Goal: Feedback & Contribution: Leave review/rating

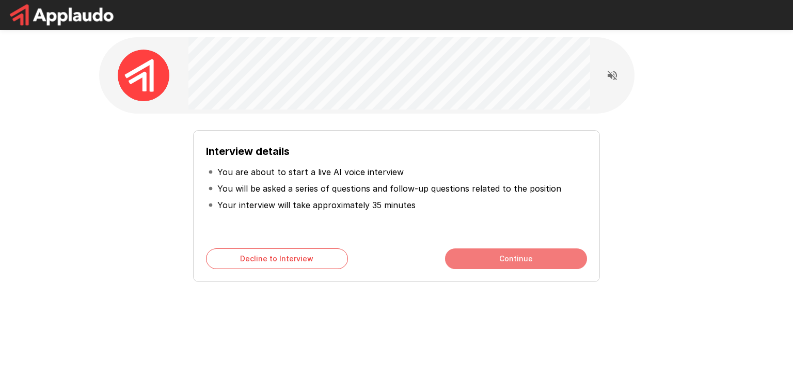
click at [504, 257] on button "Continue" at bounding box center [516, 258] width 142 height 21
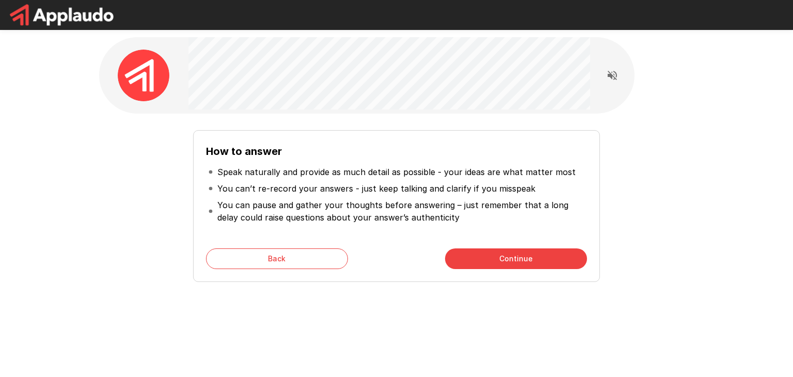
click at [504, 257] on button "Continue" at bounding box center [516, 258] width 142 height 21
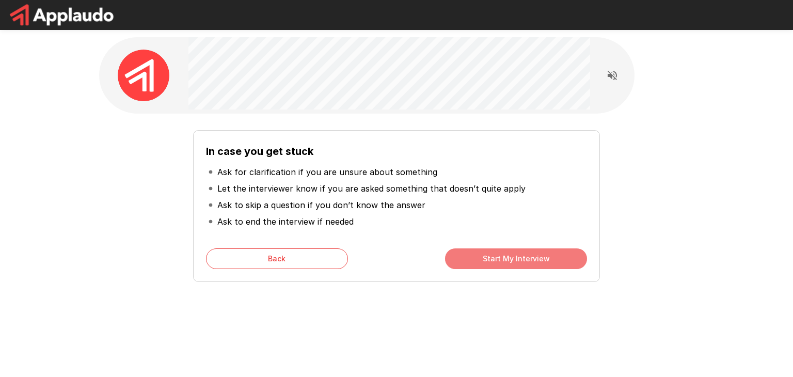
click at [516, 257] on button "Start My Interview" at bounding box center [516, 258] width 142 height 21
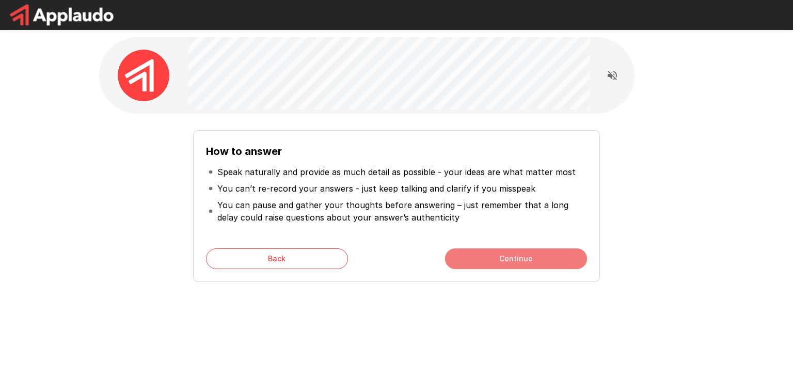
click at [539, 261] on button "Continue" at bounding box center [516, 258] width 142 height 21
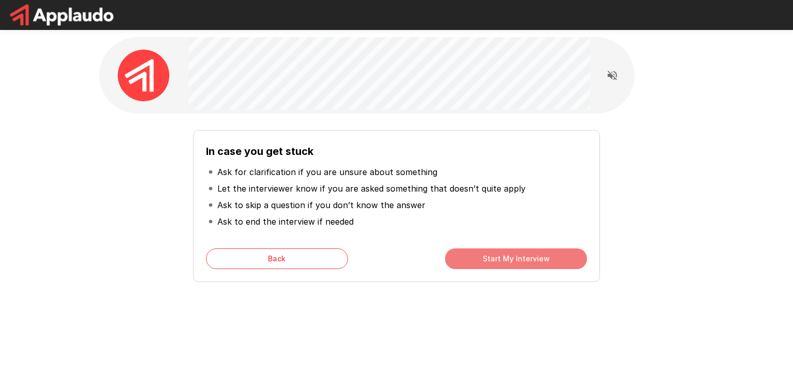
click at [515, 261] on button "Start My Interview" at bounding box center [516, 258] width 142 height 21
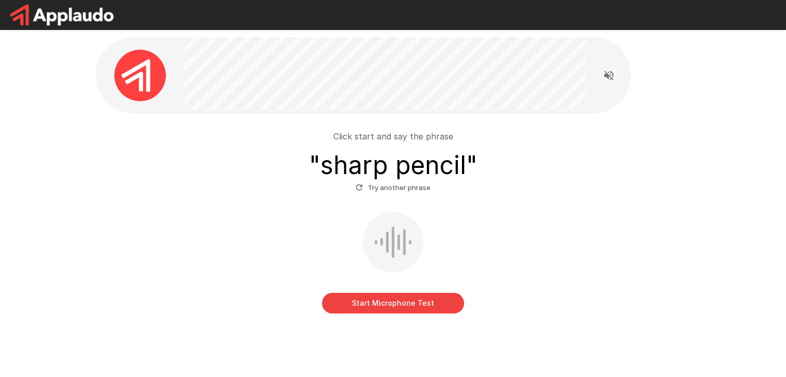
click at [399, 305] on button "Start Microphone Test" at bounding box center [393, 303] width 142 height 21
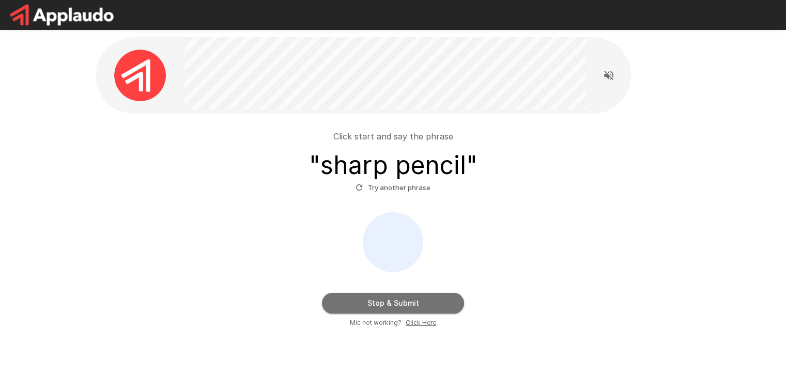
click at [410, 309] on button "Stop & Submit" at bounding box center [393, 303] width 142 height 21
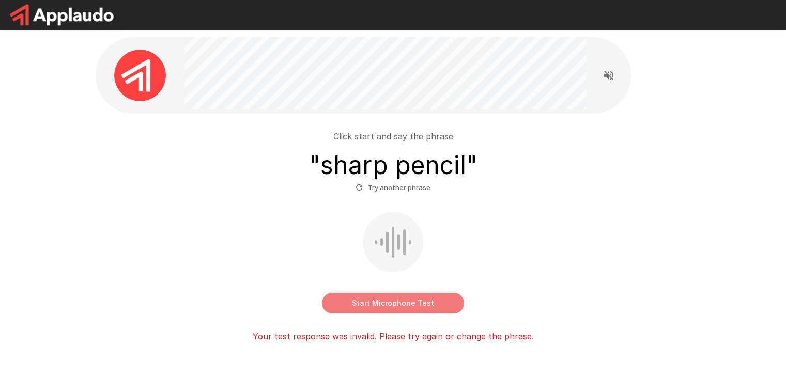
click at [404, 307] on button "Start Microphone Test" at bounding box center [393, 303] width 142 height 21
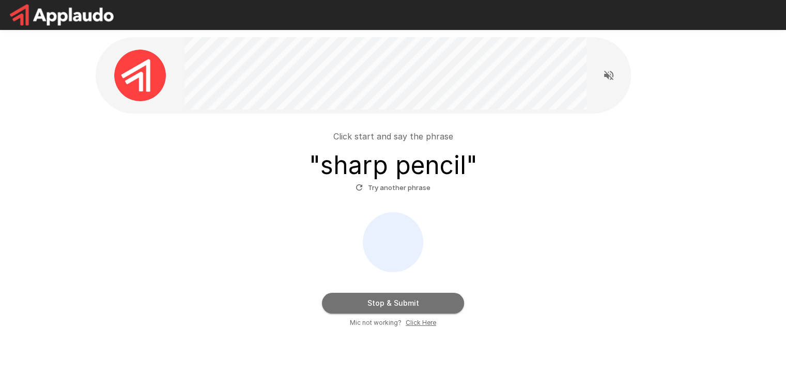
click at [393, 301] on button "Stop & Submit" at bounding box center [393, 303] width 142 height 21
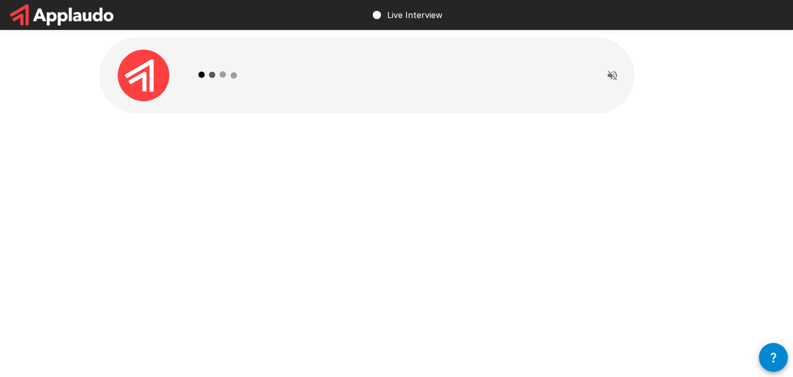
click at [342, 248] on div "Live Interview" at bounding box center [396, 188] width 793 height 377
click at [234, 73] on icon at bounding box center [233, 74] width 5 height 5
click at [146, 81] on img at bounding box center [144, 76] width 52 height 52
click at [395, 121] on div at bounding box center [397, 98] width 620 height 196
click at [295, 144] on div at bounding box center [397, 98] width 620 height 196
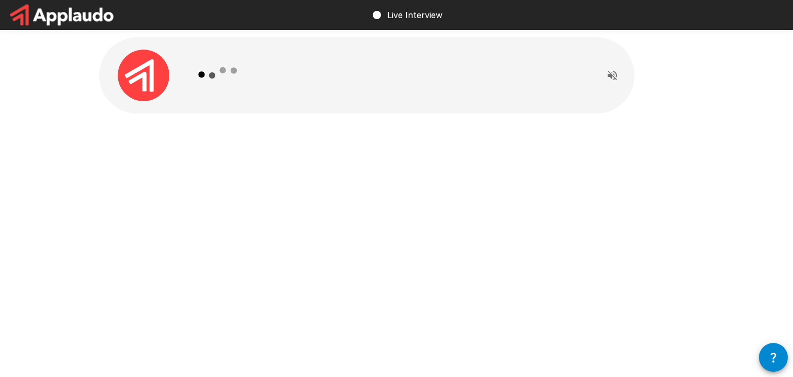
click at [372, 76] on div at bounding box center [390, 75] width 402 height 76
click at [612, 73] on icon "Read questions aloud" at bounding box center [612, 75] width 9 height 9
click at [306, 105] on div at bounding box center [390, 75] width 402 height 76
click at [161, 81] on img at bounding box center [144, 76] width 52 height 52
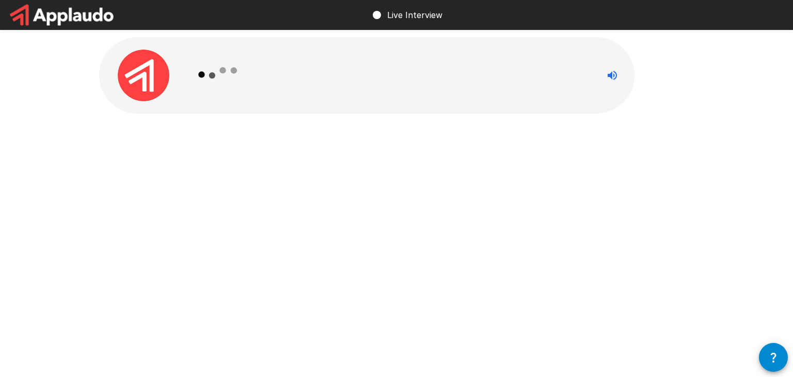
click at [776, 353] on icon "button" at bounding box center [773, 357] width 12 height 12
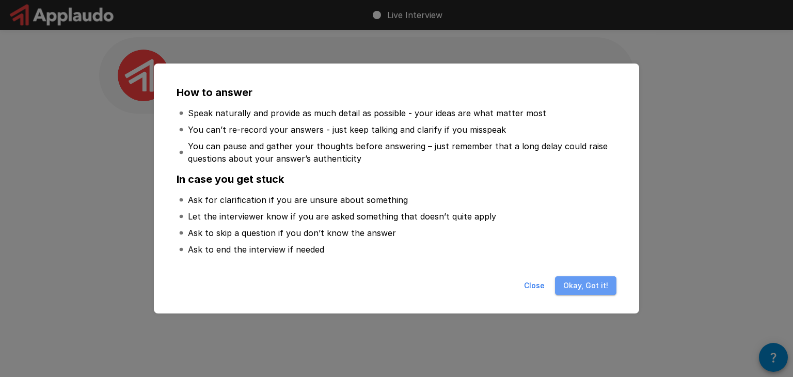
click at [601, 288] on button "Okay, Got it!" at bounding box center [585, 285] width 61 height 19
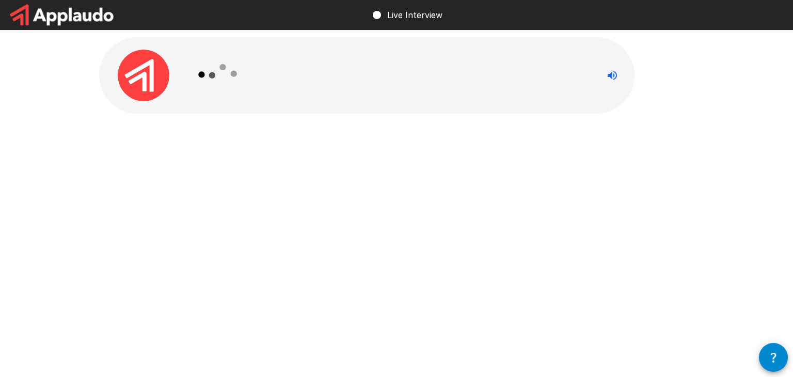
click at [239, 85] on icon at bounding box center [219, 75] width 60 height 60
click at [152, 75] on img at bounding box center [144, 76] width 52 height 52
click at [482, 60] on div at bounding box center [390, 75] width 402 height 76
drag, startPoint x: 387, startPoint y: 11, endPoint x: 369, endPoint y: 18, distance: 19.8
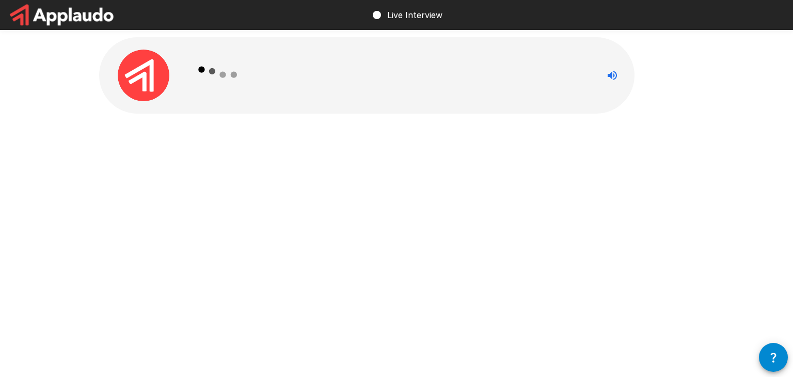
click at [387, 12] on div "Live Interview" at bounding box center [407, 15] width 72 height 29
drag, startPoint x: 385, startPoint y: 15, endPoint x: 378, endPoint y: 15, distance: 6.7
click at [383, 15] on div "Live Interview" at bounding box center [407, 15] width 72 height 29
click at [378, 15] on circle at bounding box center [377, 15] width 8 height 8
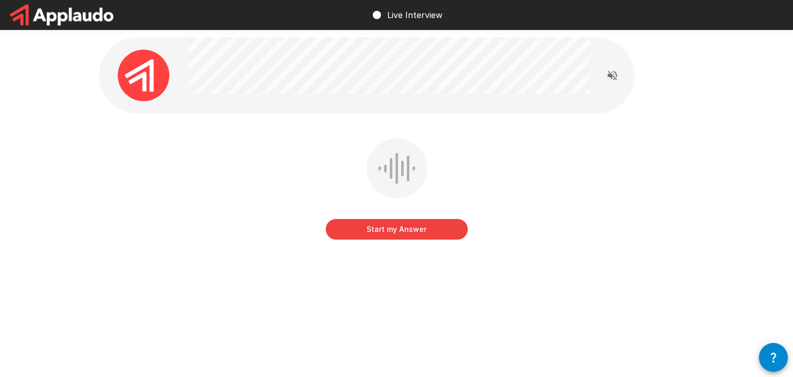
click at [399, 231] on button "Start my Answer" at bounding box center [397, 229] width 142 height 21
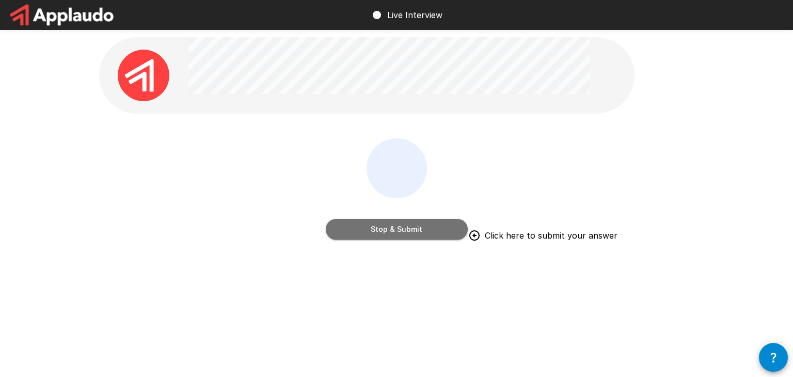
click at [432, 231] on button "Stop & Submit" at bounding box center [397, 229] width 142 height 21
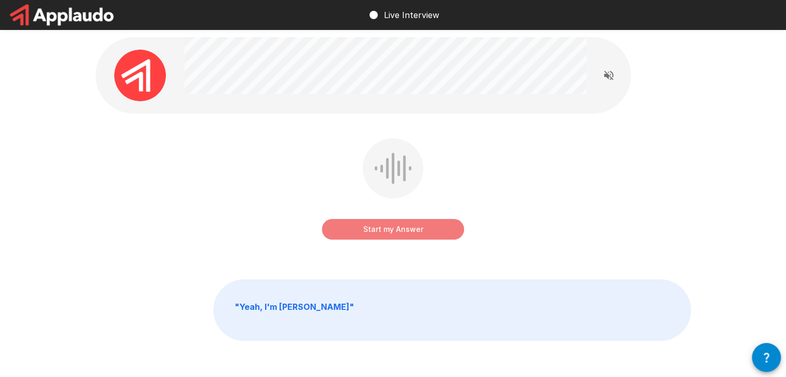
click at [410, 226] on button "Start my Answer" at bounding box center [393, 229] width 142 height 21
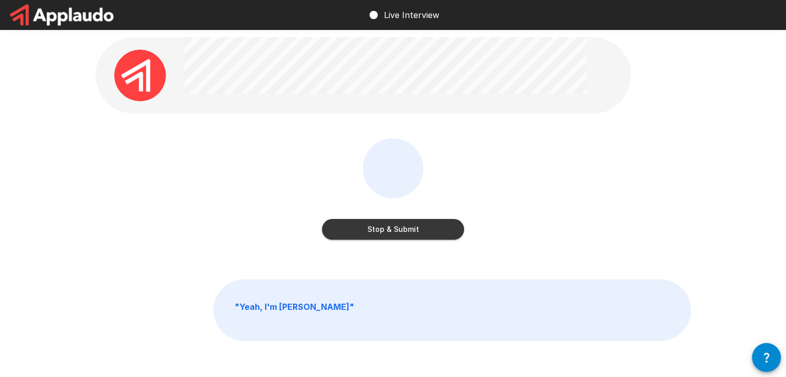
click at [415, 232] on button "Stop & Submit" at bounding box center [393, 229] width 142 height 21
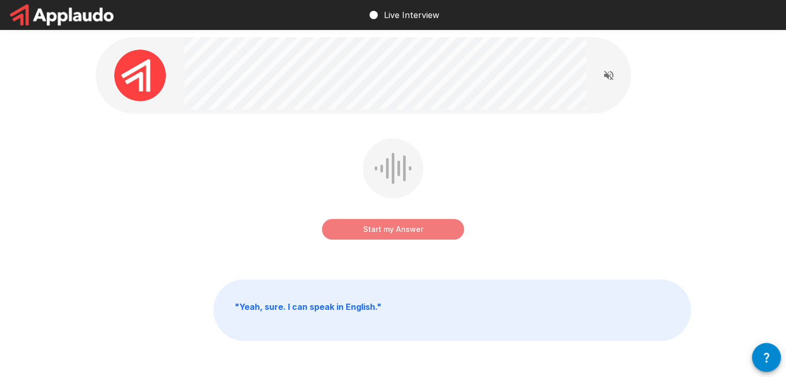
click at [396, 232] on button "Start my Answer" at bounding box center [393, 229] width 142 height 21
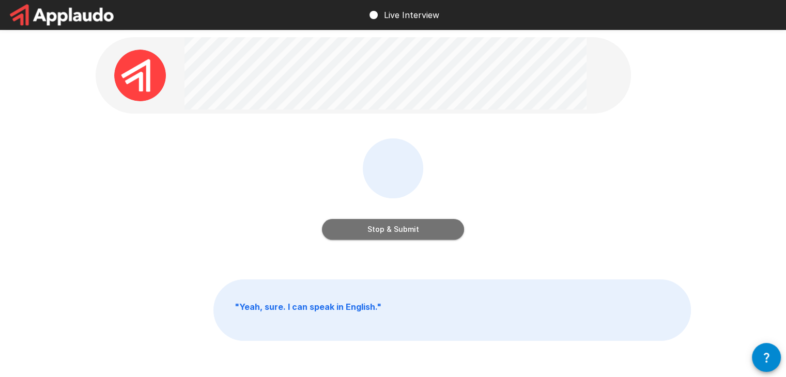
click at [404, 232] on button "Stop & Submit" at bounding box center [393, 229] width 142 height 21
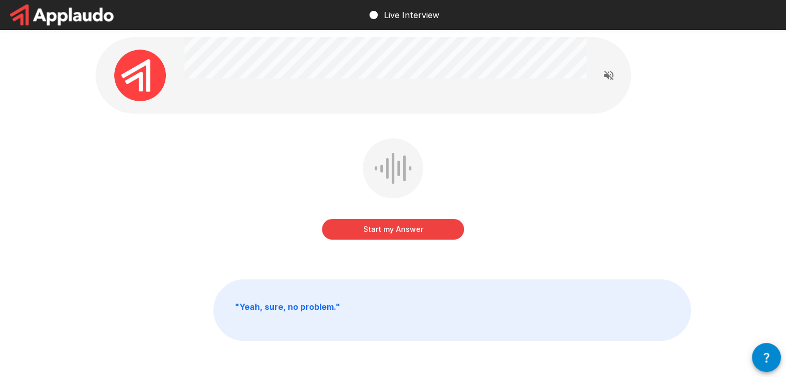
click at [406, 232] on button "Start my Answer" at bounding box center [393, 229] width 142 height 21
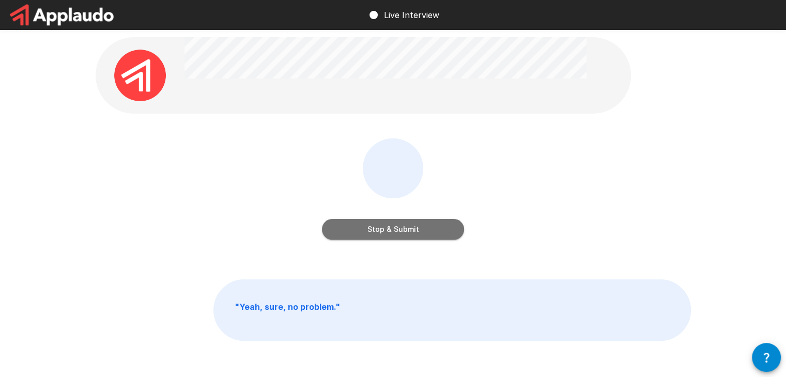
click at [399, 233] on button "Stop & Submit" at bounding box center [393, 229] width 142 height 21
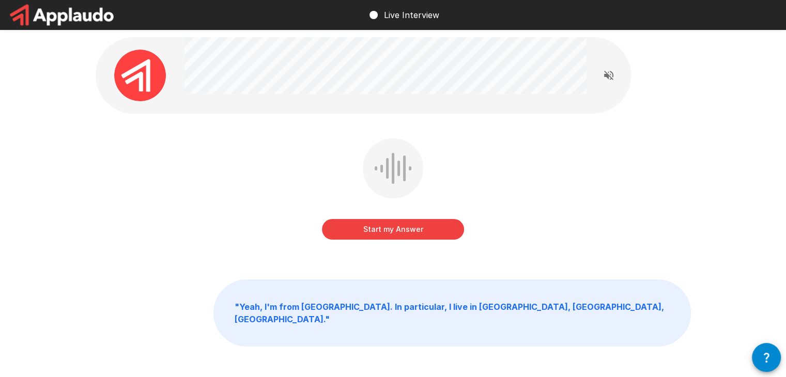
click at [388, 232] on button "Start my Answer" at bounding box center [393, 229] width 142 height 21
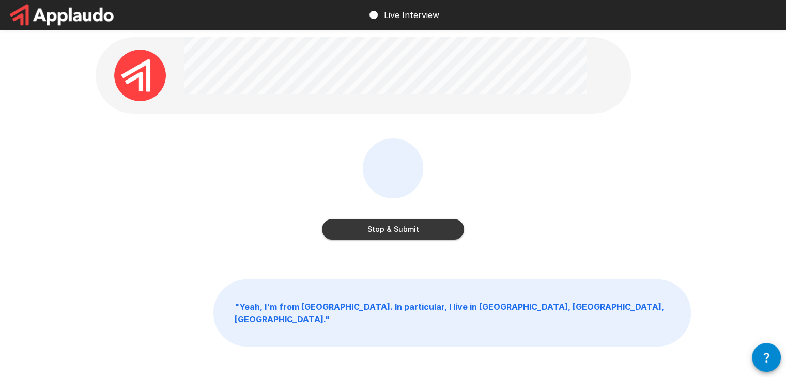
click at [396, 236] on button "Stop & Submit" at bounding box center [393, 229] width 142 height 21
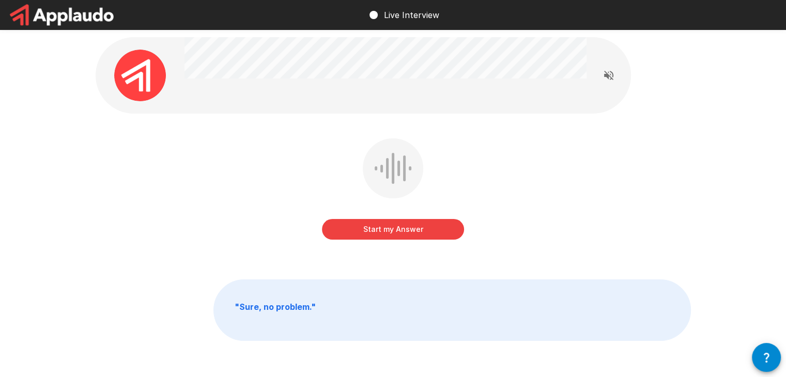
click at [404, 232] on button "Start my Answer" at bounding box center [393, 229] width 142 height 21
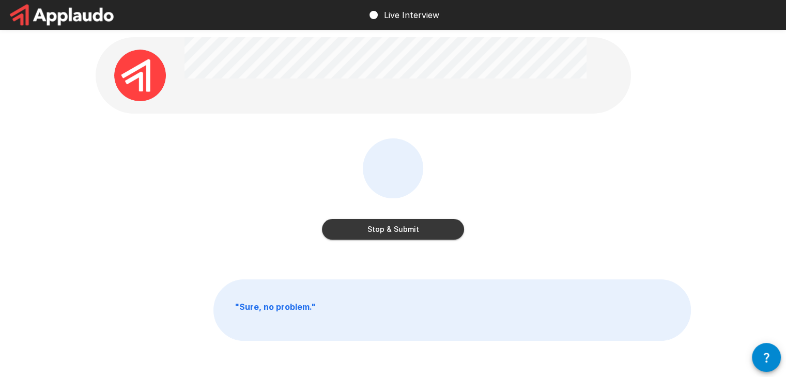
click at [405, 233] on button "Stop & Submit" at bounding box center [393, 229] width 142 height 21
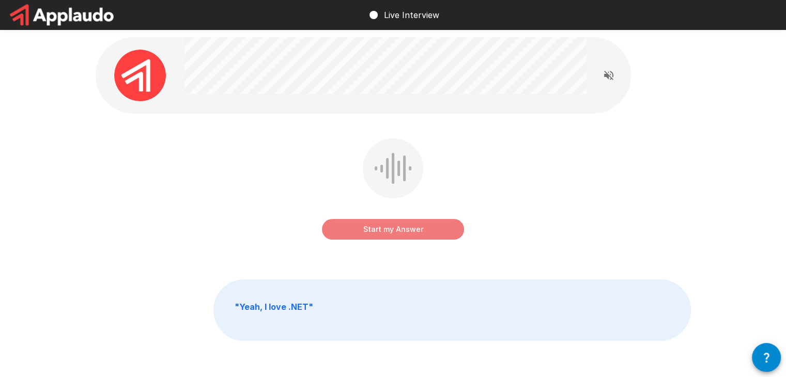
click at [395, 234] on button "Start my Answer" at bounding box center [393, 229] width 142 height 21
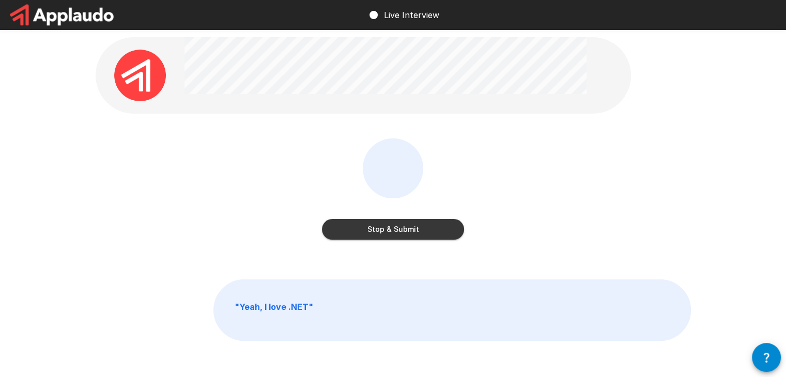
click at [408, 239] on button "Stop & Submit" at bounding box center [393, 229] width 142 height 21
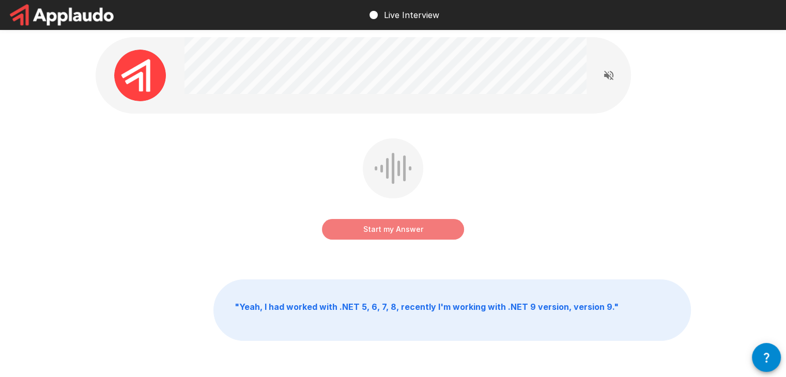
click at [397, 233] on button "Start my Answer" at bounding box center [393, 229] width 142 height 21
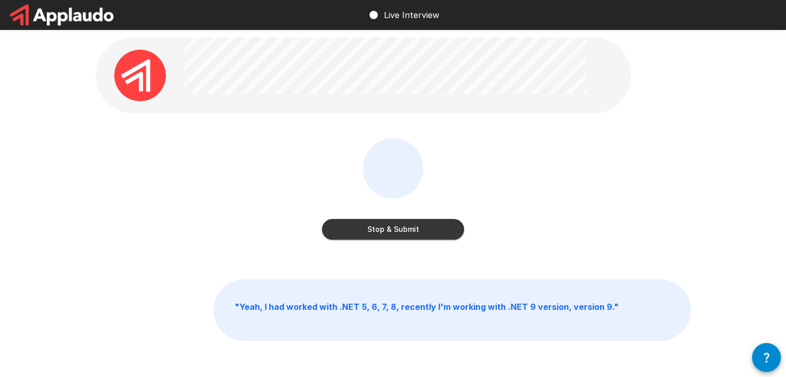
click at [397, 230] on button "Stop & Submit" at bounding box center [393, 229] width 142 height 21
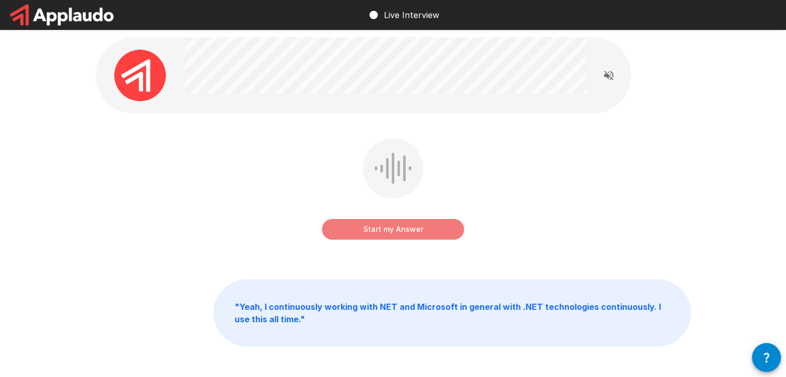
click at [407, 230] on button "Start my Answer" at bounding box center [393, 229] width 142 height 21
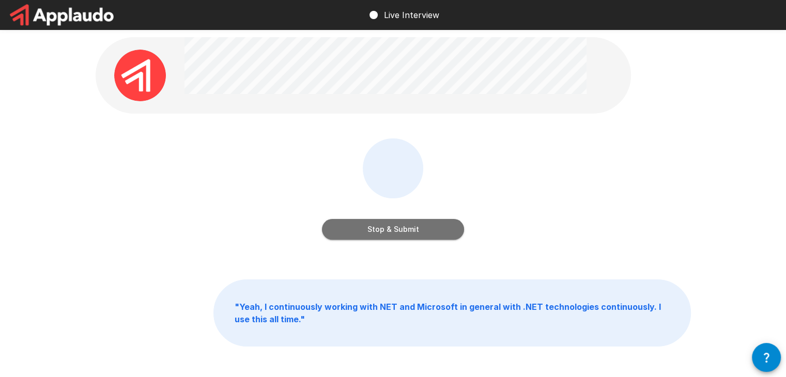
click at [412, 236] on button "Stop & Submit" at bounding box center [393, 229] width 142 height 21
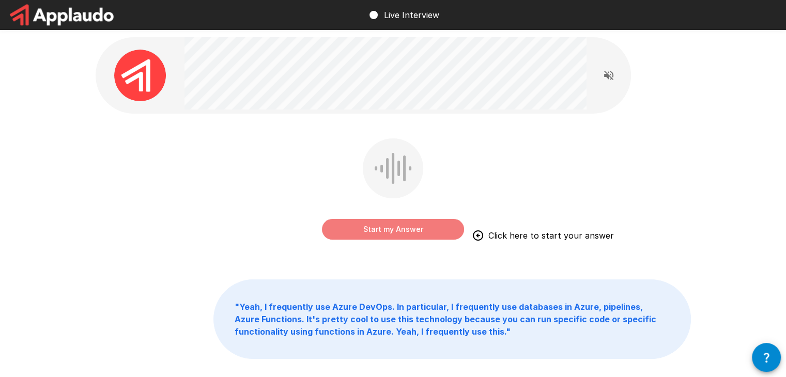
click at [393, 227] on button "Start my Answer" at bounding box center [393, 229] width 142 height 21
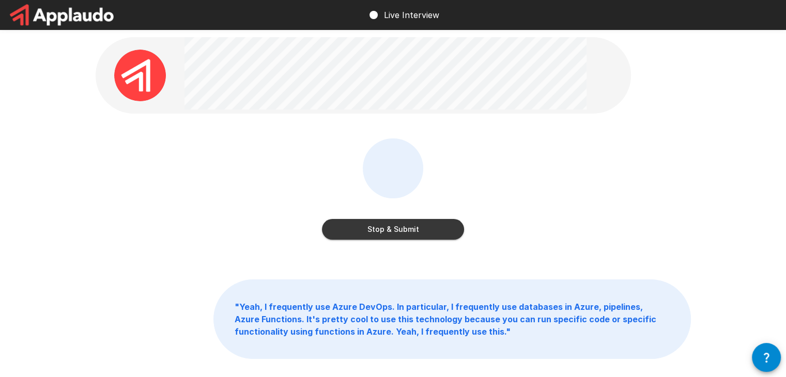
click at [430, 232] on button "Stop & Submit" at bounding box center [393, 229] width 142 height 21
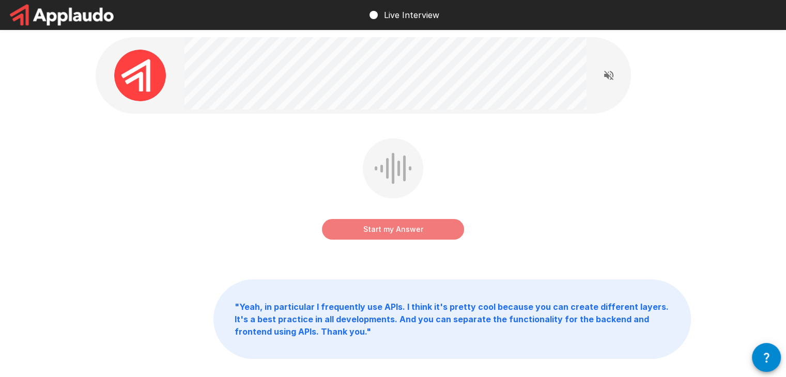
click at [414, 226] on button "Start my Answer" at bounding box center [393, 229] width 142 height 21
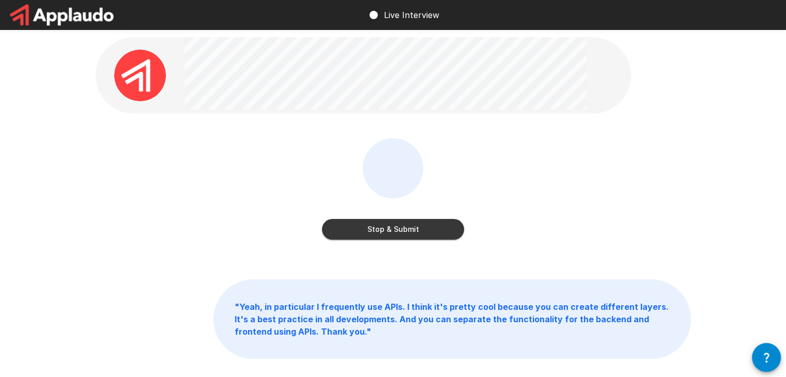
click at [410, 229] on button "Stop & Submit" at bounding box center [393, 229] width 142 height 21
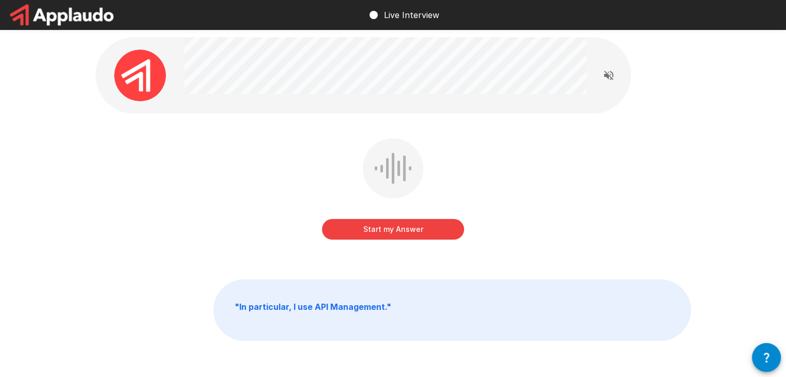
click at [409, 226] on button "Start my Answer" at bounding box center [393, 229] width 142 height 21
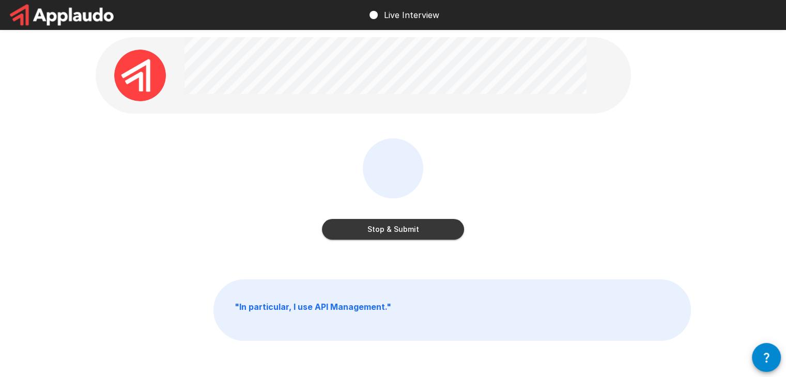
click at [400, 225] on button "Stop & Submit" at bounding box center [393, 229] width 142 height 21
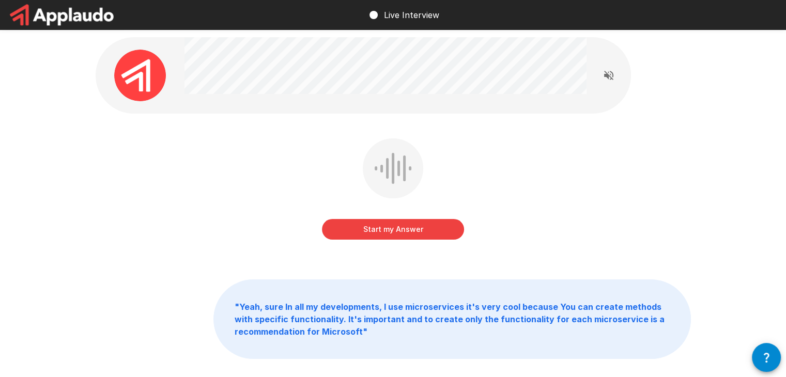
click at [408, 231] on button "Start my Answer" at bounding box center [393, 229] width 142 height 21
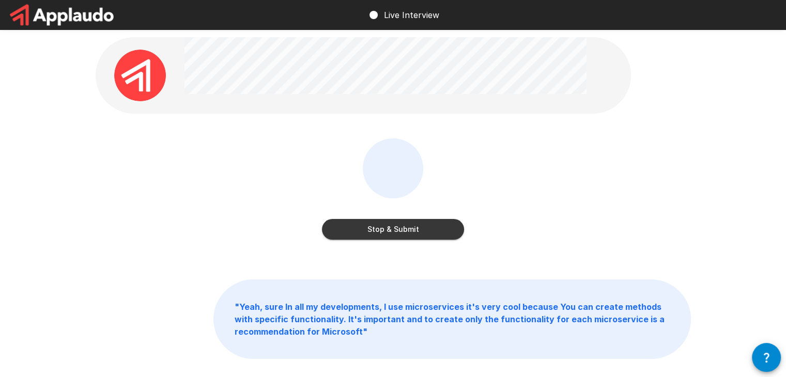
click at [354, 235] on button "Stop & Submit" at bounding box center [393, 229] width 142 height 21
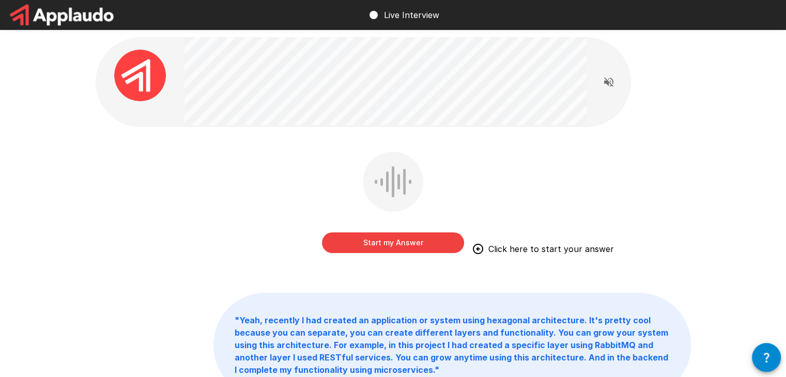
click at [379, 243] on button "Start my Answer" at bounding box center [393, 242] width 142 height 21
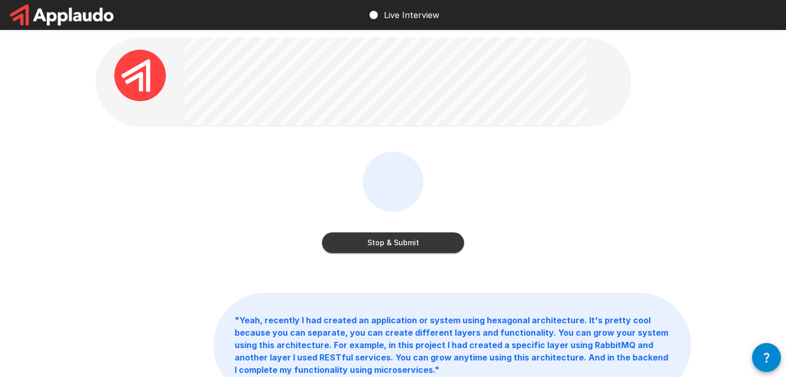
click at [376, 241] on button "Stop & Submit" at bounding box center [393, 242] width 142 height 21
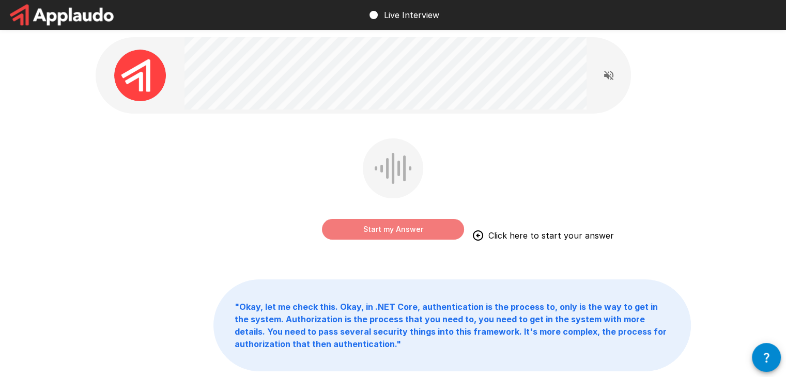
click at [388, 230] on button "Start my Answer" at bounding box center [393, 229] width 142 height 21
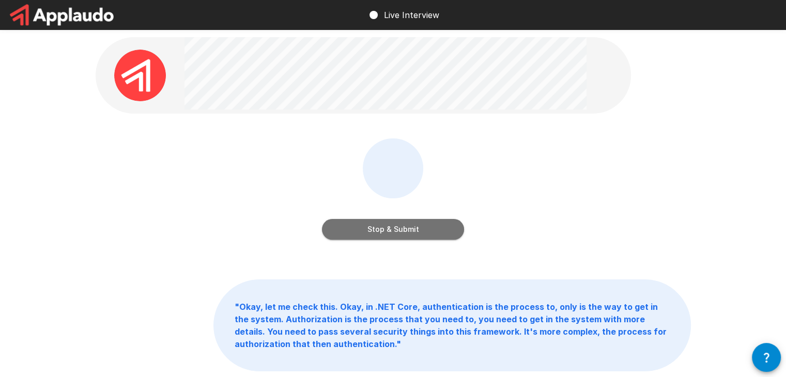
click at [378, 224] on button "Stop & Submit" at bounding box center [393, 229] width 142 height 21
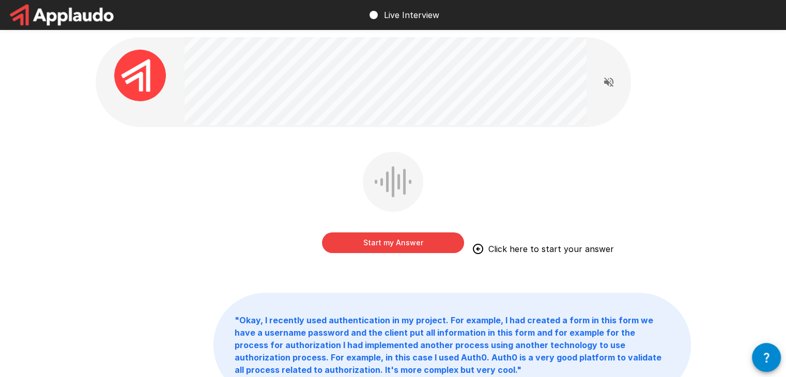
click at [381, 244] on button "Start my Answer" at bounding box center [393, 242] width 142 height 21
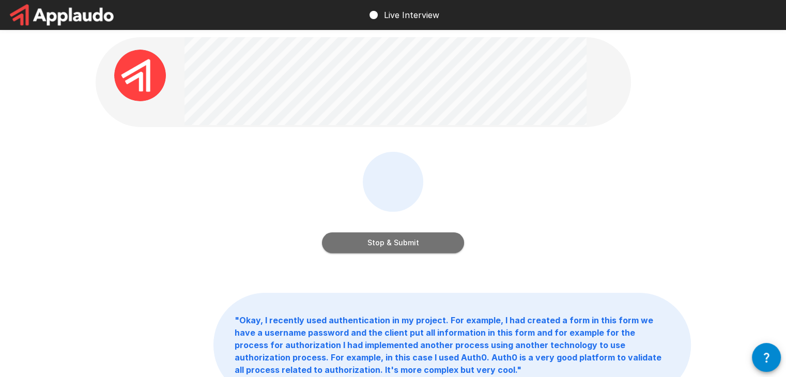
click at [405, 235] on button "Stop & Submit" at bounding box center [393, 242] width 142 height 21
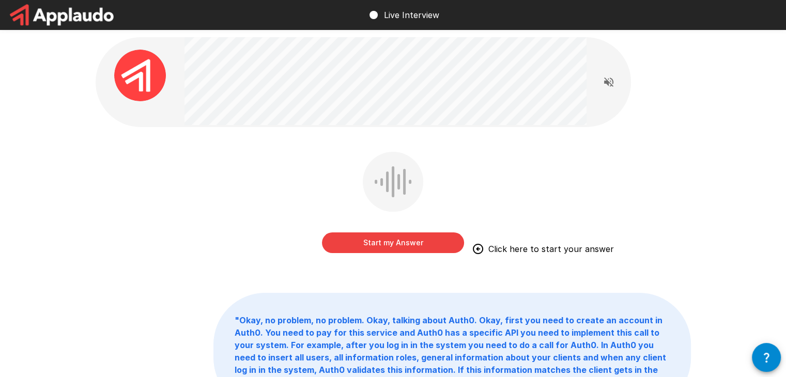
click at [423, 230] on div "Start my Answer Click here to start your answer" at bounding box center [393, 232] width 142 height 41
drag, startPoint x: 424, startPoint y: 242, endPoint x: 453, endPoint y: 213, distance: 40.9
click at [425, 241] on button "Start my Answer" at bounding box center [393, 242] width 142 height 21
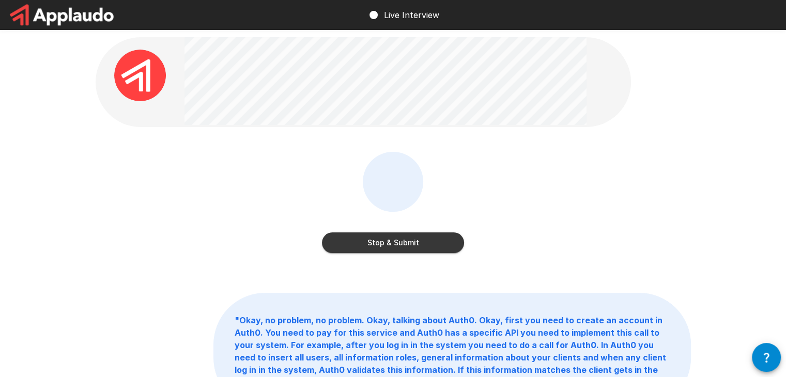
click at [404, 246] on button "Stop & Submit" at bounding box center [393, 242] width 142 height 21
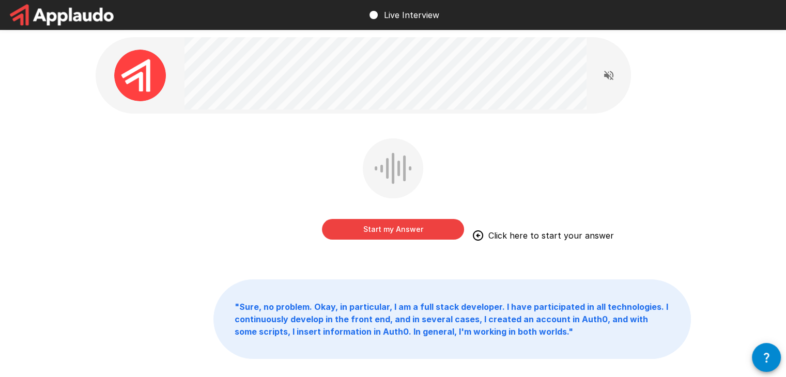
click at [390, 233] on button "Start my Answer" at bounding box center [393, 229] width 142 height 21
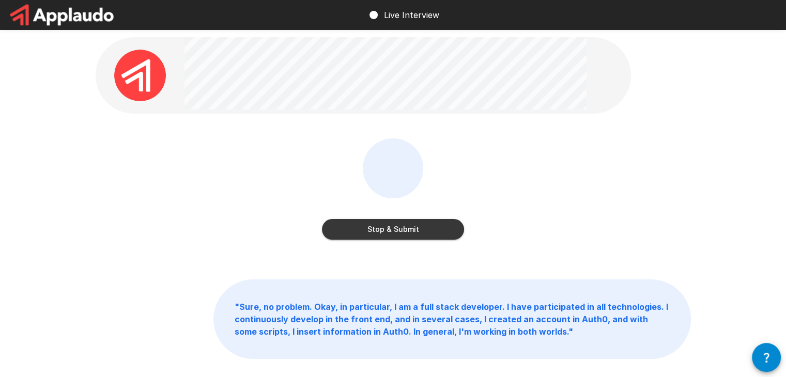
click at [419, 230] on button "Stop & Submit" at bounding box center [393, 229] width 142 height 21
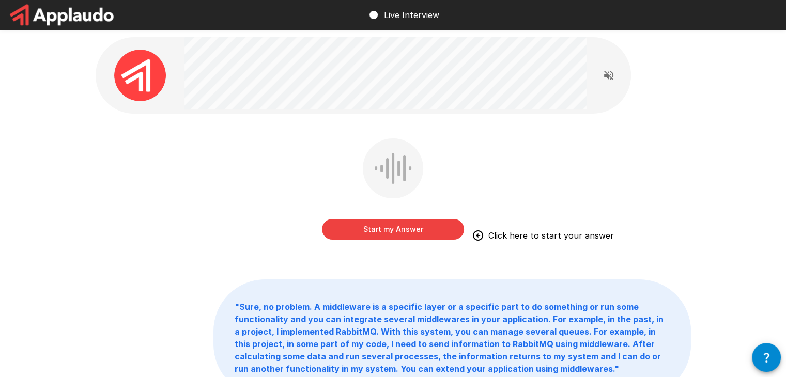
click at [380, 234] on button "Start my Answer" at bounding box center [393, 229] width 142 height 21
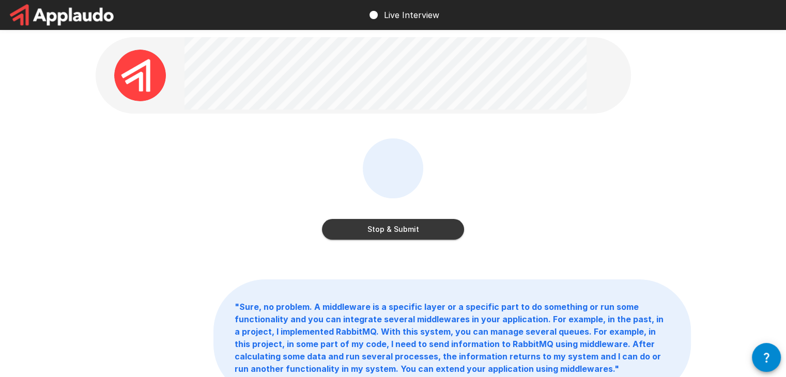
click at [400, 231] on button "Stop & Submit" at bounding box center [393, 229] width 142 height 21
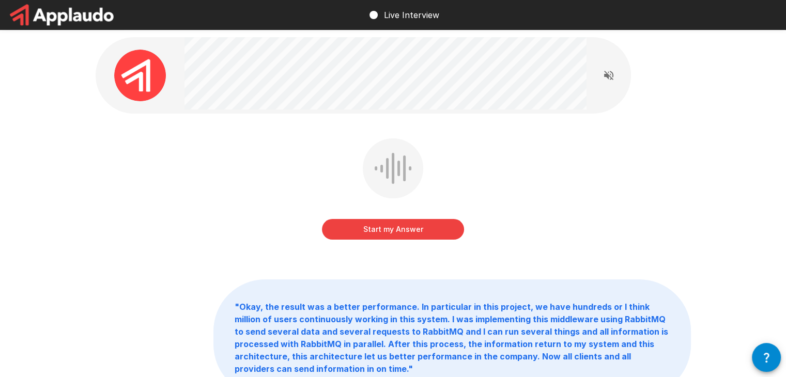
click at [400, 230] on button "Start my Answer" at bounding box center [393, 229] width 142 height 21
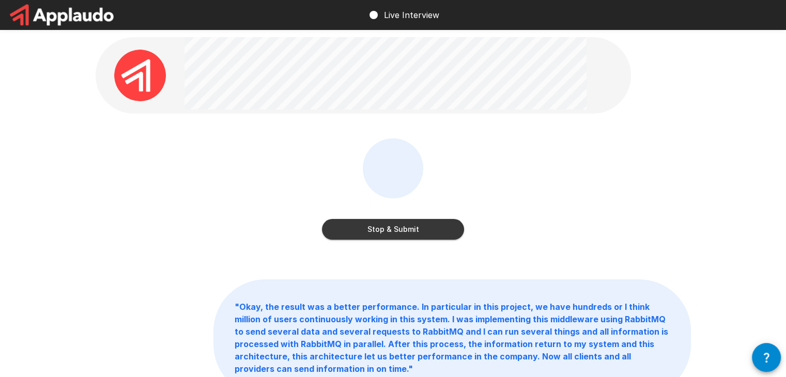
click at [400, 230] on button "Stop & Submit" at bounding box center [393, 229] width 142 height 21
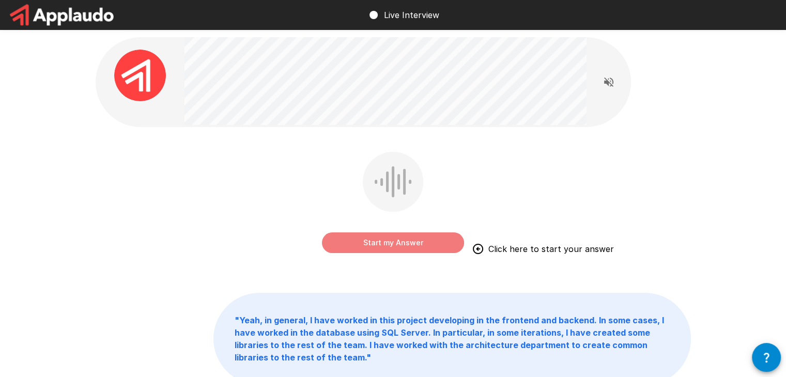
click at [376, 244] on button "Start my Answer" at bounding box center [393, 242] width 142 height 21
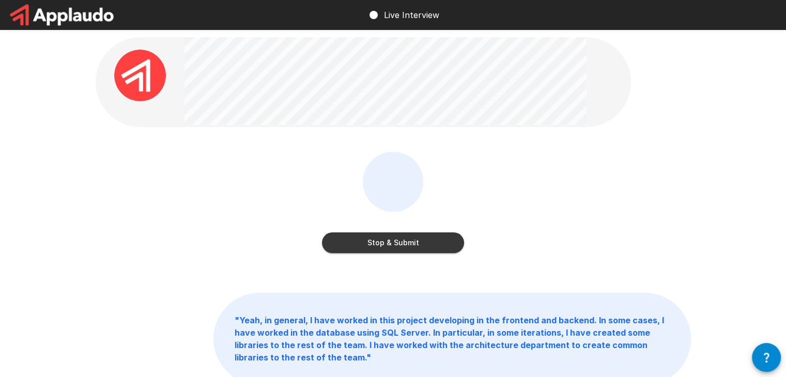
click at [426, 246] on button "Stop & Submit" at bounding box center [393, 242] width 142 height 21
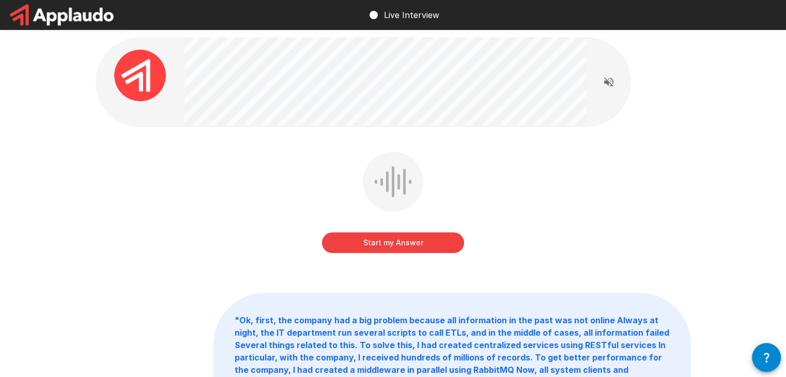
click at [383, 243] on button "Start my Answer" at bounding box center [393, 242] width 142 height 21
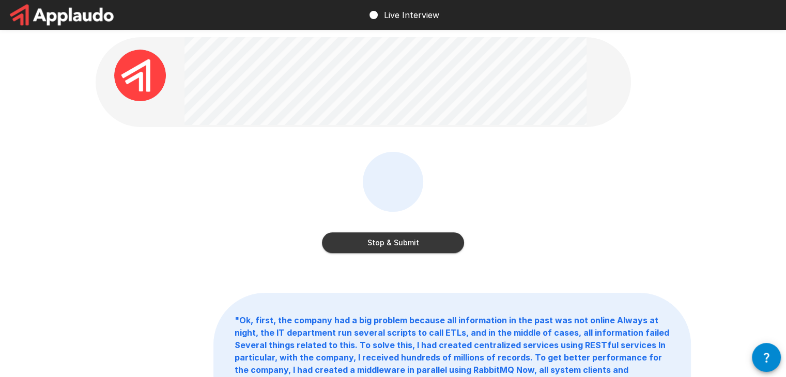
click at [405, 246] on button "Stop & Submit" at bounding box center [393, 242] width 142 height 21
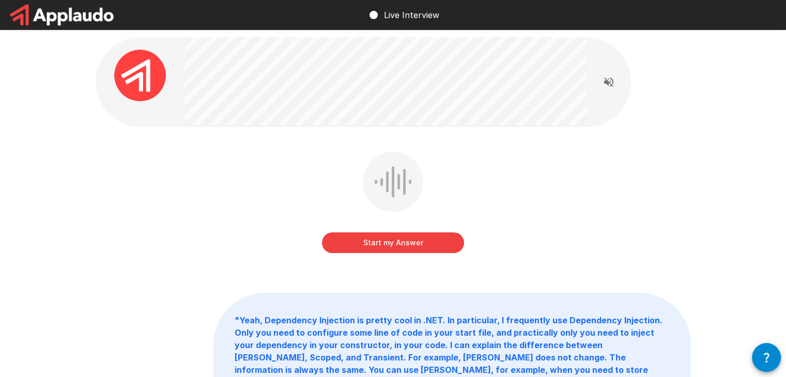
click at [388, 241] on button "Start my Answer" at bounding box center [393, 242] width 142 height 21
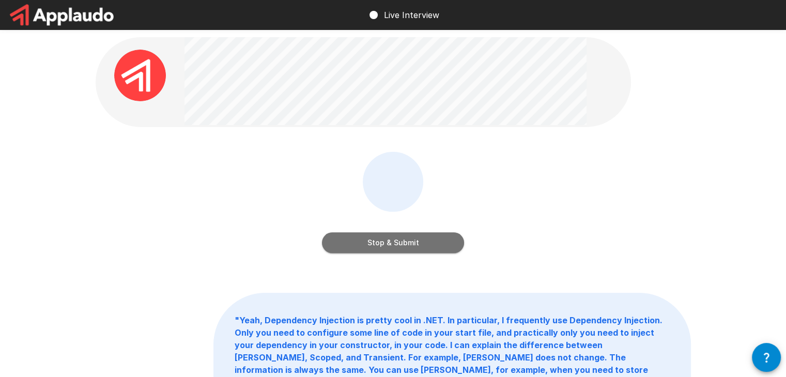
click at [388, 246] on button "Stop & Submit" at bounding box center [393, 242] width 142 height 21
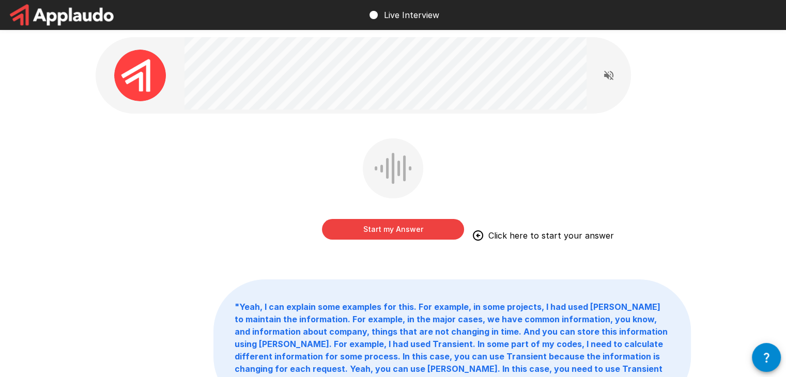
click at [438, 229] on button "Start my Answer" at bounding box center [393, 229] width 142 height 21
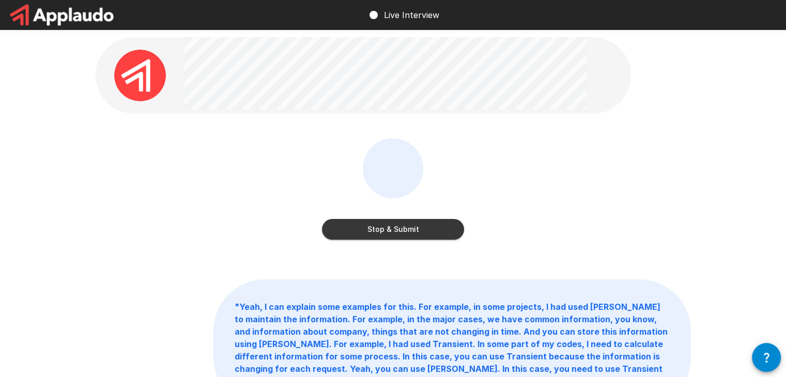
click at [426, 236] on button "Stop & Submit" at bounding box center [393, 229] width 142 height 21
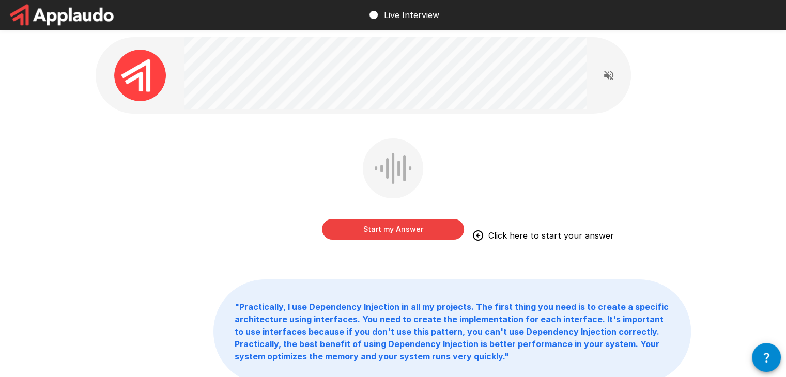
click at [395, 229] on button "Start my Answer" at bounding box center [393, 229] width 142 height 21
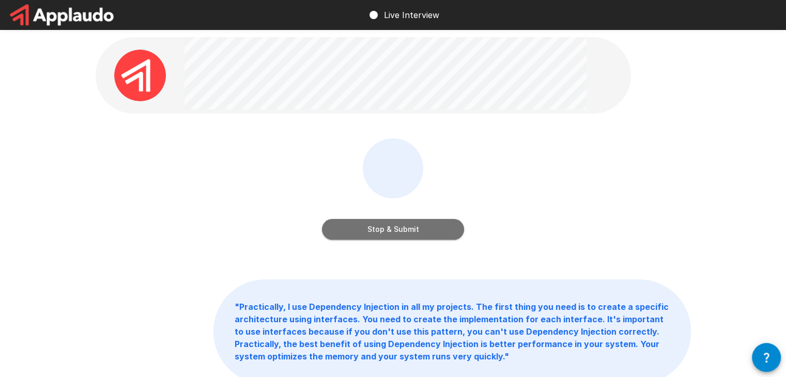
click at [388, 226] on button "Stop & Submit" at bounding box center [393, 229] width 142 height 21
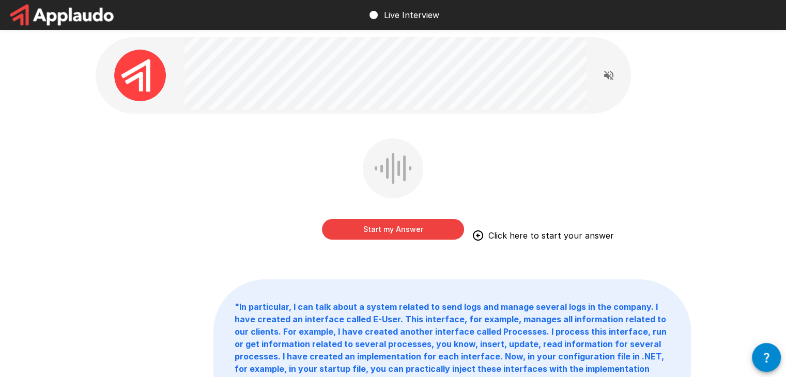
drag, startPoint x: 384, startPoint y: 224, endPoint x: 748, endPoint y: 210, distance: 364.3
click at [385, 224] on button "Start my Answer" at bounding box center [393, 229] width 142 height 21
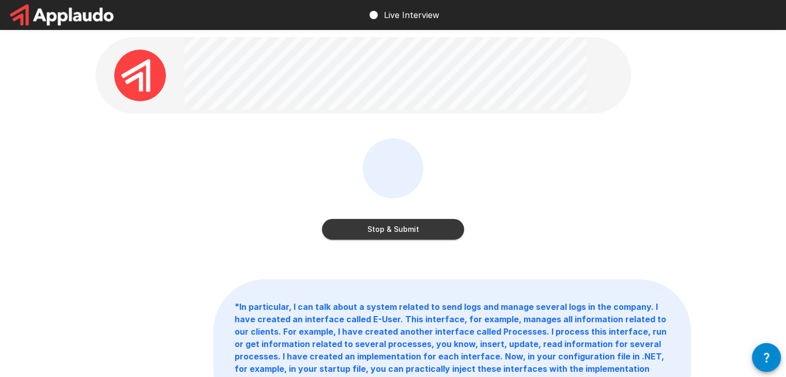
click at [389, 230] on button "Stop & Submit" at bounding box center [393, 229] width 142 height 21
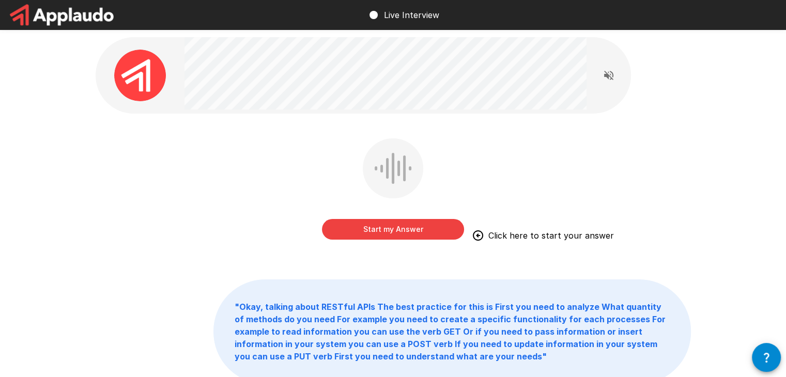
click at [403, 221] on button "Start my Answer" at bounding box center [393, 229] width 142 height 21
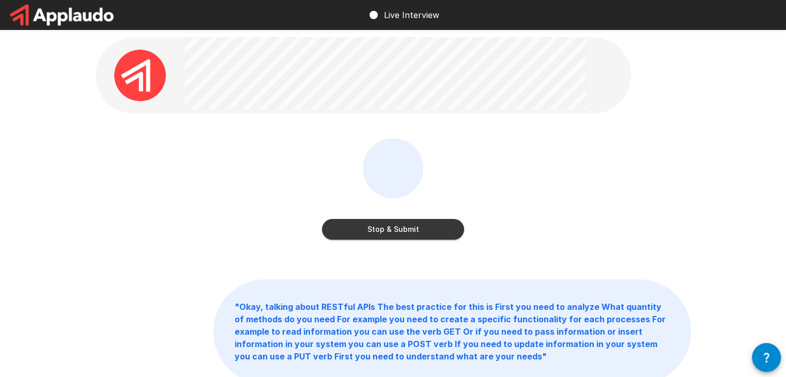
drag, startPoint x: 229, startPoint y: 286, endPoint x: 274, endPoint y: 271, distance: 47.2
click at [233, 284] on p "" Okay, talking about RESTful APIs The best practice for this is First you need…" at bounding box center [452, 331] width 476 height 103
click at [349, 232] on button "Stop & Submit" at bounding box center [393, 229] width 142 height 21
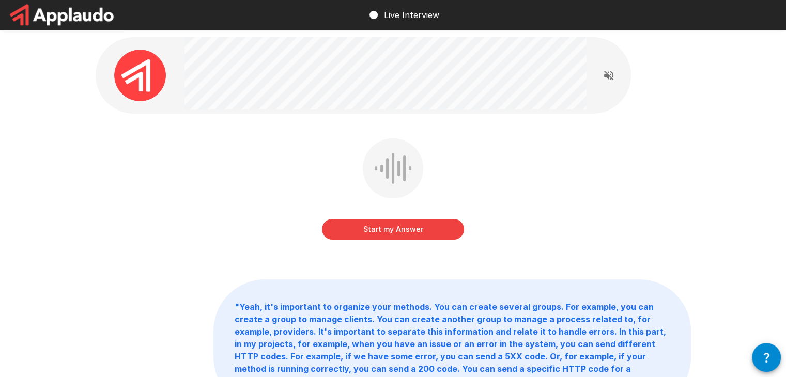
click at [386, 230] on button "Start my Answer" at bounding box center [393, 229] width 142 height 21
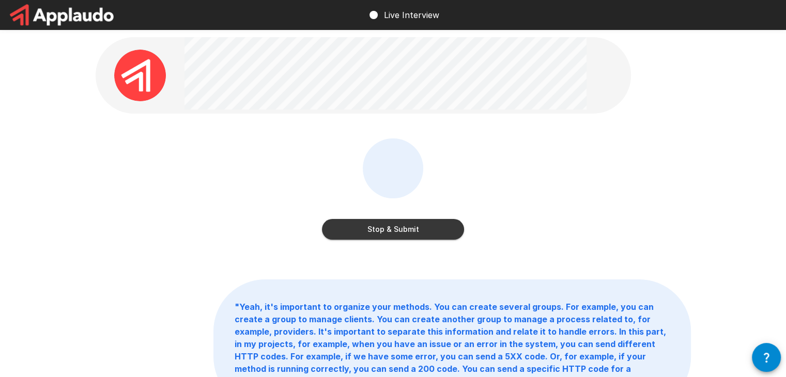
click at [394, 227] on button "Stop & Submit" at bounding box center [393, 229] width 142 height 21
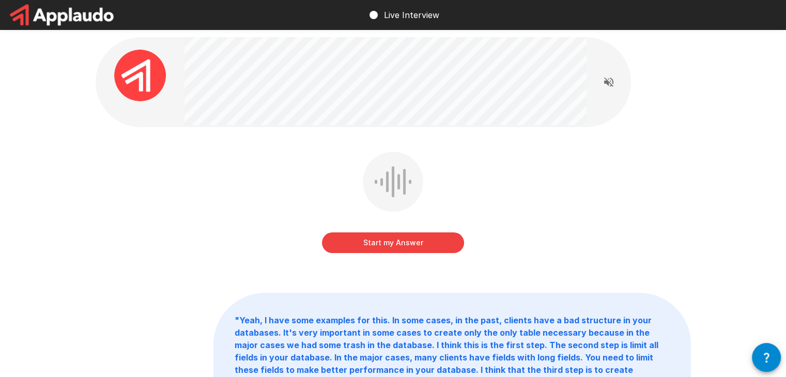
drag, startPoint x: 419, startPoint y: 247, endPoint x: 632, endPoint y: 191, distance: 220.2
click at [419, 247] on button "Start my Answer" at bounding box center [393, 242] width 142 height 21
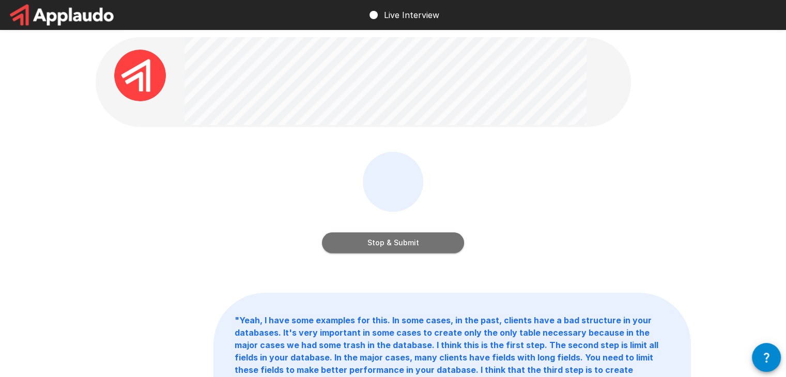
click at [393, 238] on button "Stop & Submit" at bounding box center [393, 242] width 142 height 21
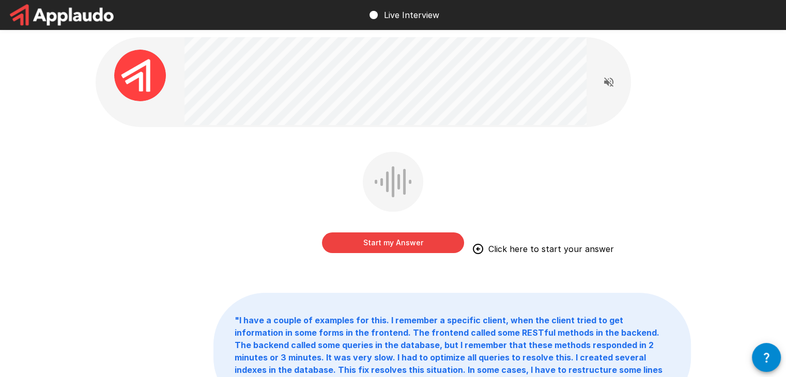
click at [395, 241] on button "Start my Answer" at bounding box center [393, 242] width 142 height 21
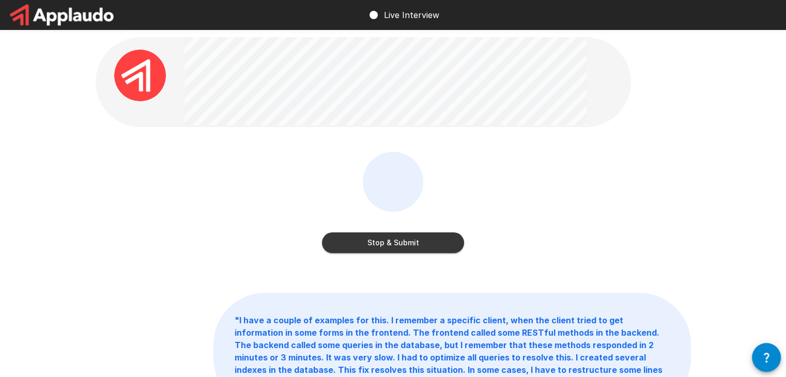
click at [442, 239] on button "Stop & Submit" at bounding box center [393, 242] width 142 height 21
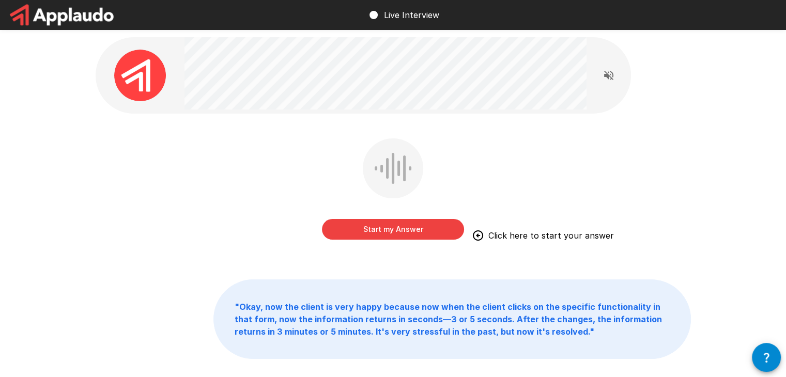
click at [406, 235] on button "Start my Answer" at bounding box center [393, 229] width 142 height 21
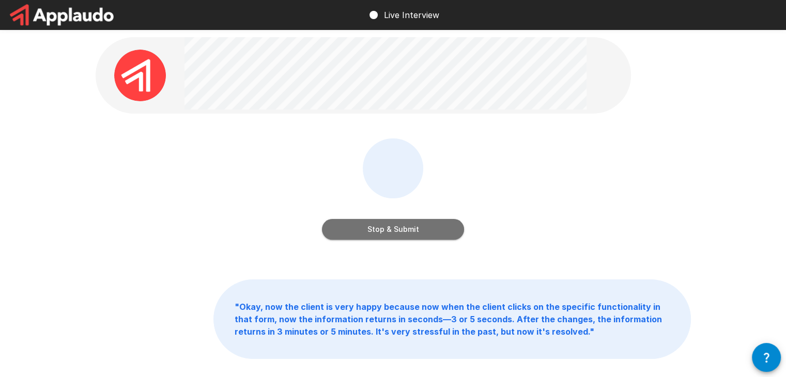
click at [424, 226] on button "Stop & Submit" at bounding box center [393, 229] width 142 height 21
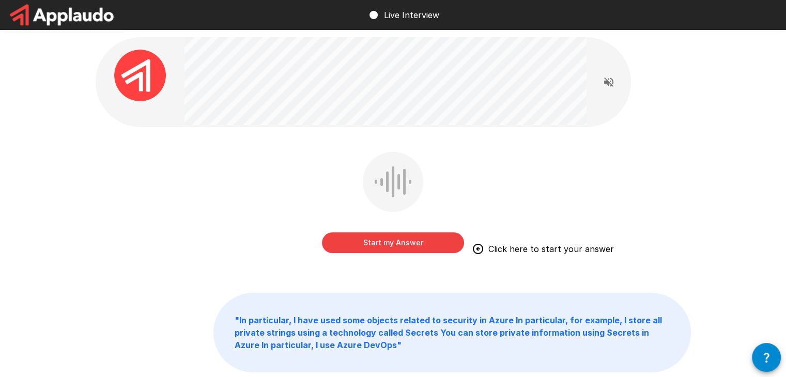
click at [382, 239] on button "Start my Answer" at bounding box center [393, 242] width 142 height 21
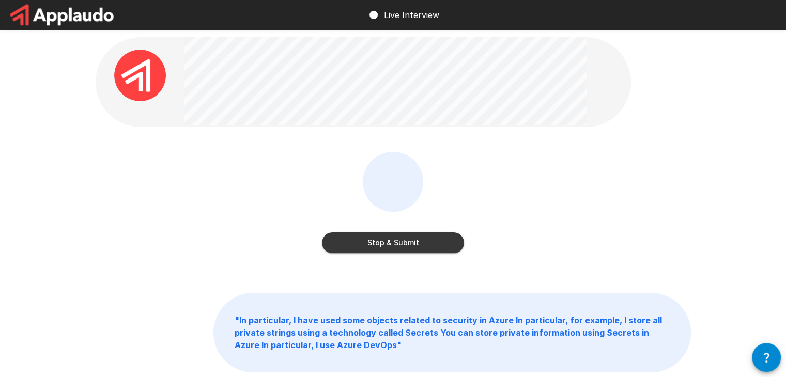
click at [358, 245] on button "Stop & Submit" at bounding box center [393, 242] width 142 height 21
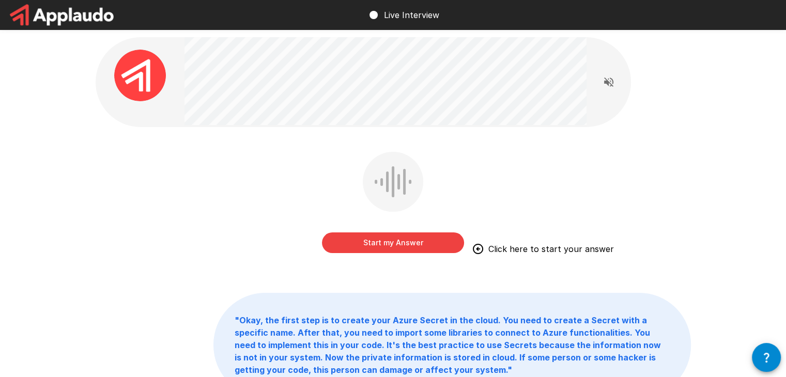
click at [358, 245] on button "Start my Answer" at bounding box center [393, 242] width 142 height 21
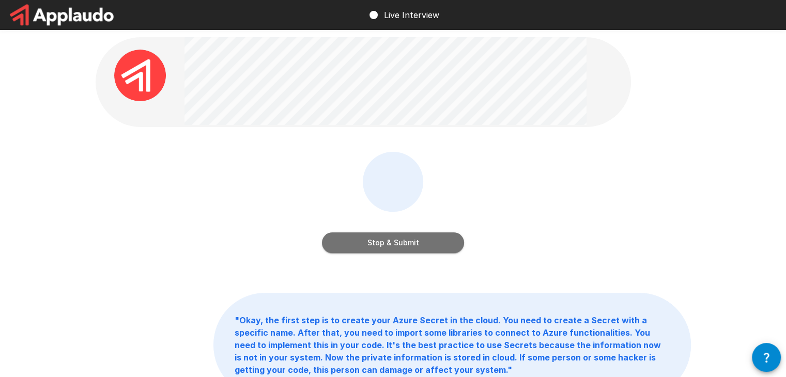
click at [358, 245] on button "Stop & Submit" at bounding box center [393, 242] width 142 height 21
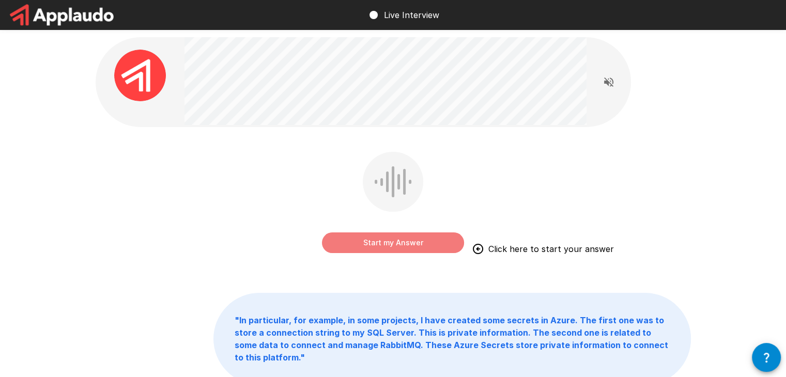
click at [395, 242] on button "Start my Answer" at bounding box center [393, 242] width 142 height 21
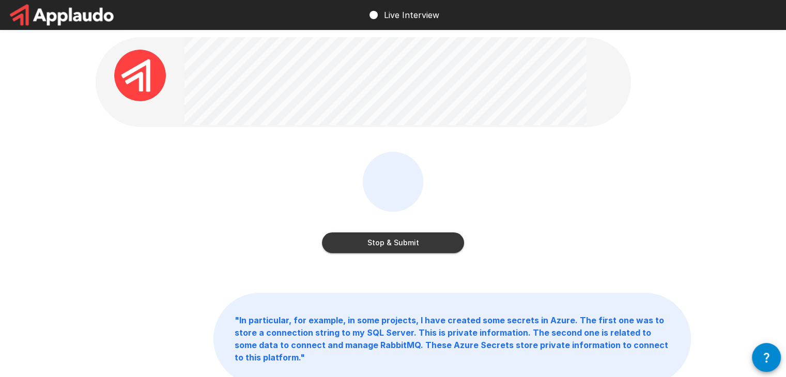
click at [419, 244] on button "Stop & Submit" at bounding box center [393, 242] width 142 height 21
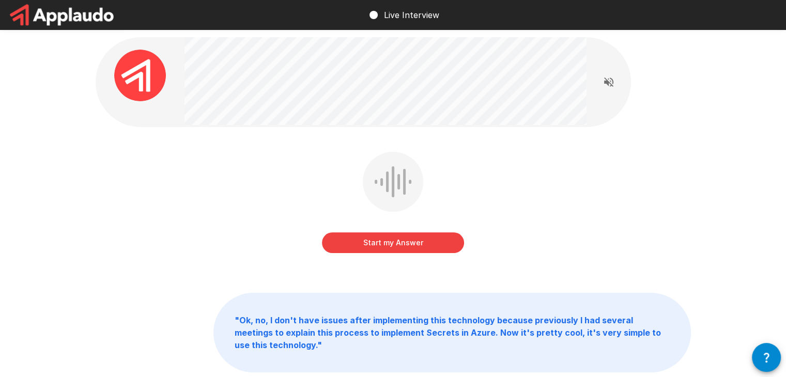
click at [432, 243] on button "Start my Answer" at bounding box center [393, 242] width 142 height 21
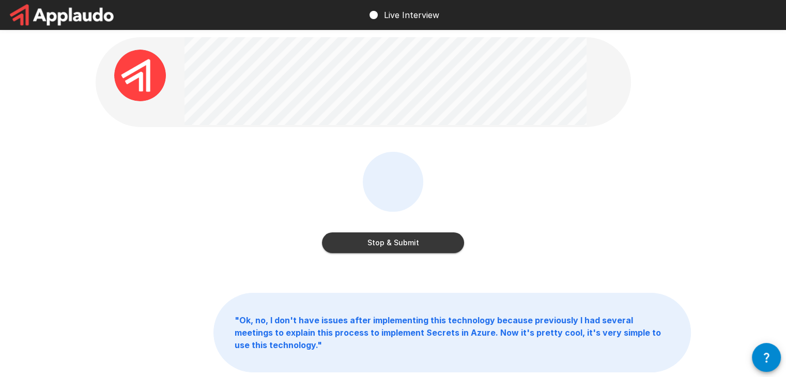
click at [368, 248] on button "Stop & Submit" at bounding box center [393, 242] width 142 height 21
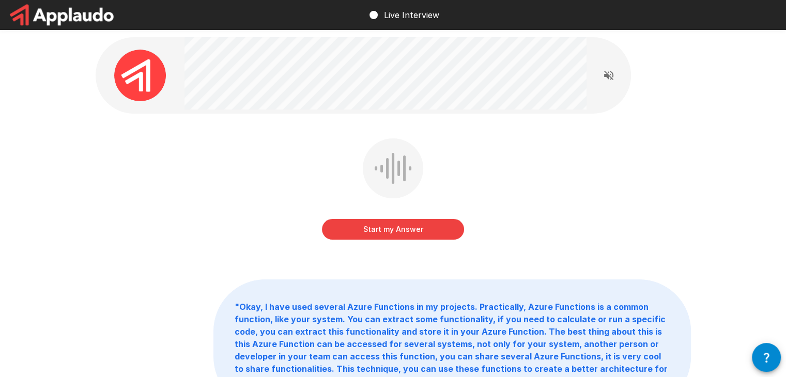
click at [427, 229] on button "Start my Answer" at bounding box center [393, 229] width 142 height 21
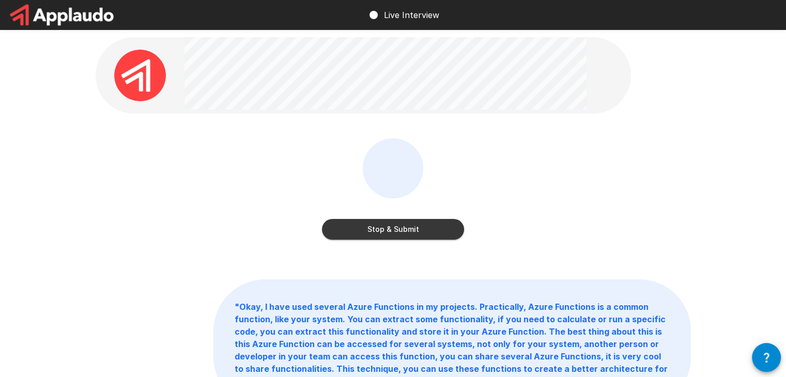
click at [399, 235] on button "Stop & Submit" at bounding box center [393, 229] width 142 height 21
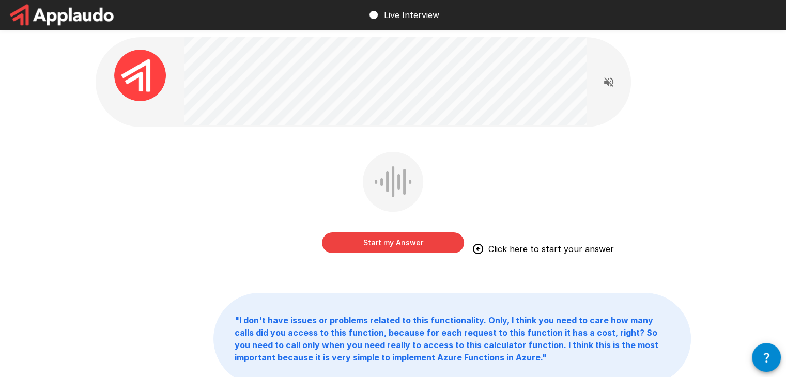
click at [428, 238] on button "Start my Answer" at bounding box center [393, 242] width 142 height 21
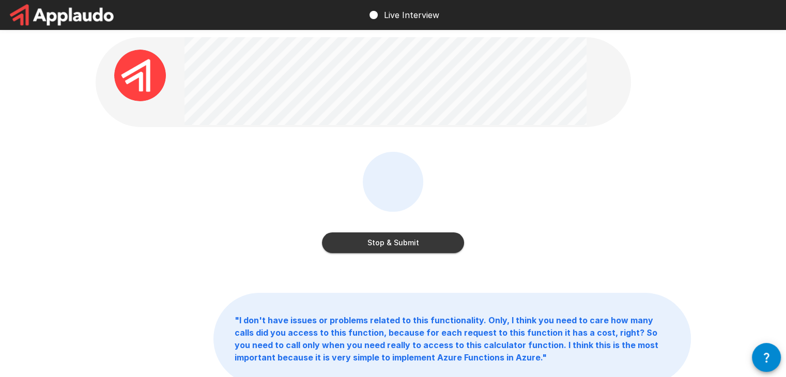
click at [371, 232] on button "Stop & Submit" at bounding box center [393, 242] width 142 height 21
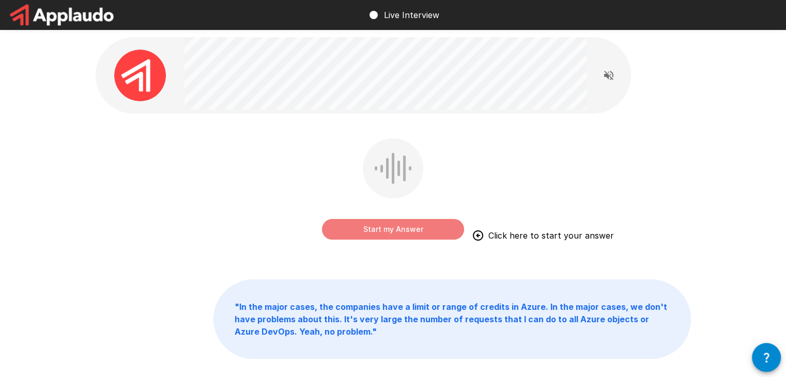
click at [390, 230] on button "Start my Answer" at bounding box center [393, 229] width 142 height 21
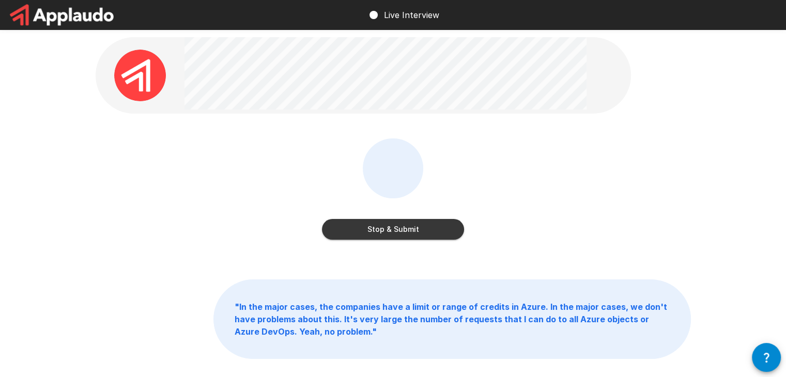
click at [359, 234] on button "Stop & Submit" at bounding box center [393, 229] width 142 height 21
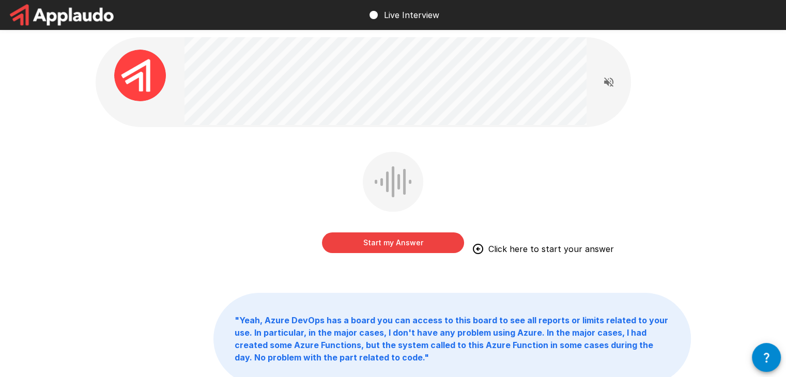
click at [398, 247] on button "Start my Answer" at bounding box center [393, 242] width 142 height 21
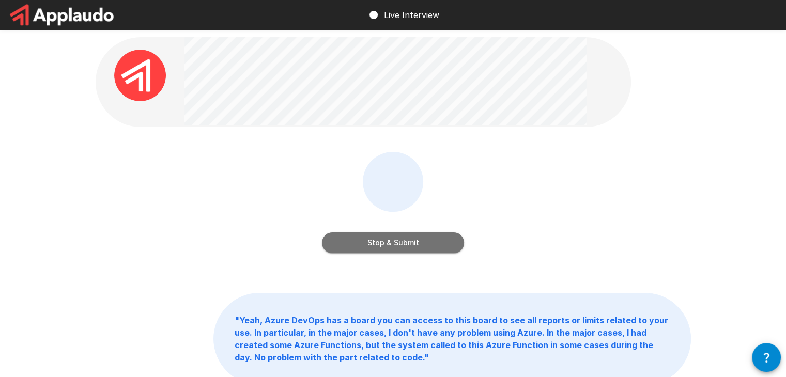
click at [403, 239] on button "Stop & Submit" at bounding box center [393, 242] width 142 height 21
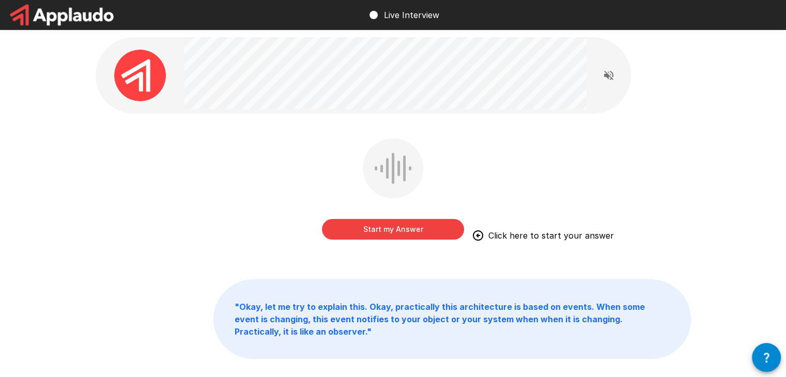
click at [407, 229] on button "Start my Answer" at bounding box center [393, 229] width 142 height 21
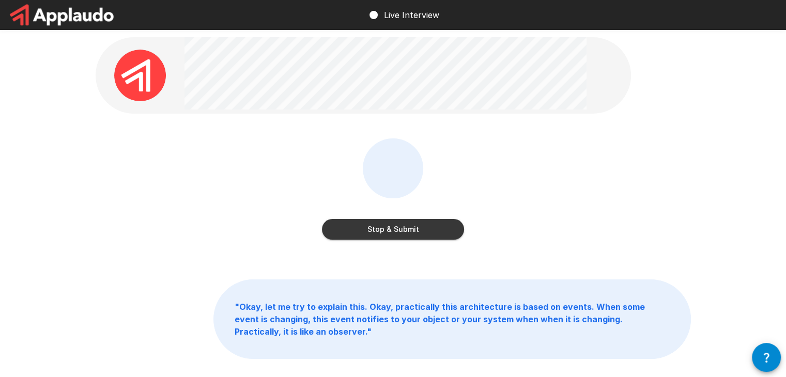
click at [407, 229] on button "Stop & Submit" at bounding box center [393, 229] width 142 height 21
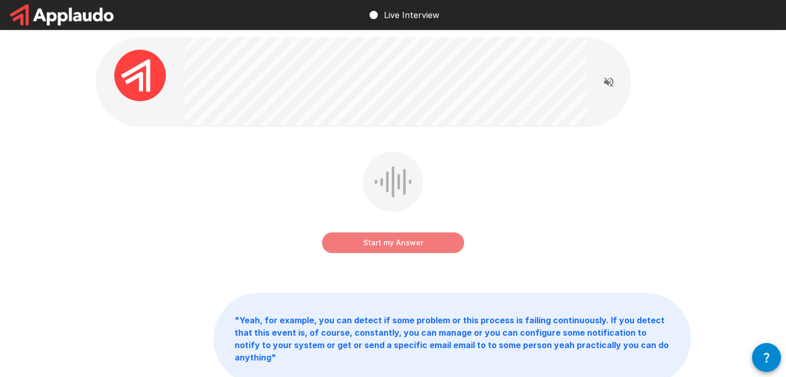
click at [407, 239] on button "Start my Answer" at bounding box center [393, 242] width 142 height 21
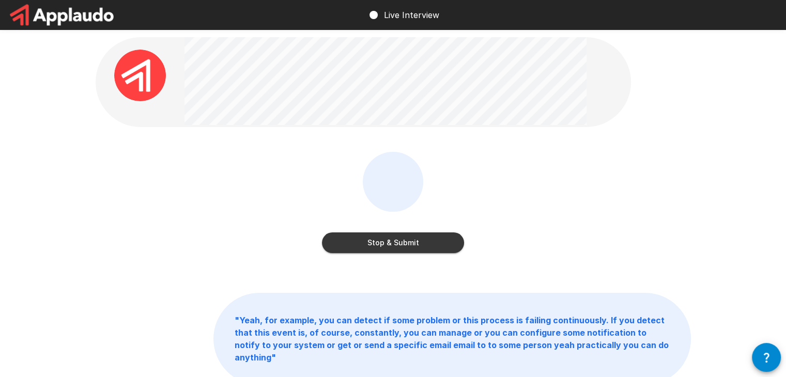
click at [408, 247] on button "Stop & Submit" at bounding box center [393, 242] width 142 height 21
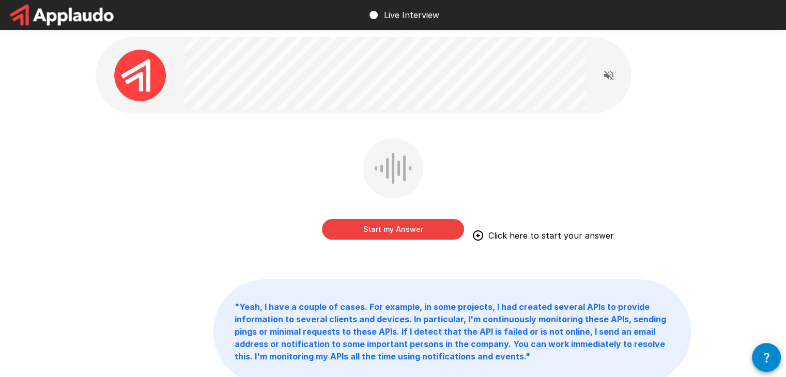
click at [390, 227] on button "Start my Answer" at bounding box center [393, 229] width 142 height 21
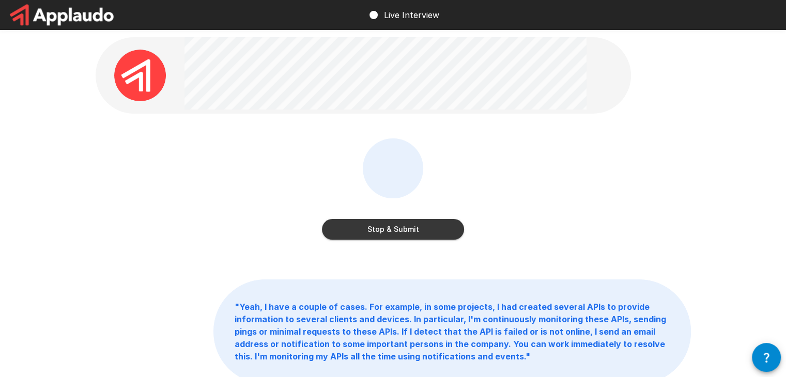
click at [436, 233] on button "Stop & Submit" at bounding box center [393, 229] width 142 height 21
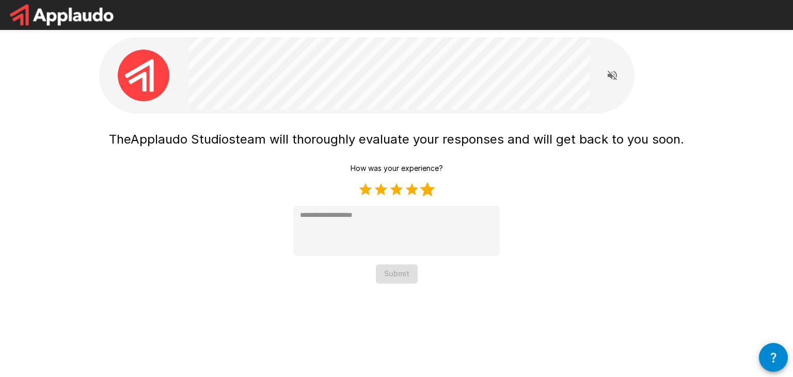
click at [431, 191] on label "5 Stars" at bounding box center [427, 189] width 15 height 15
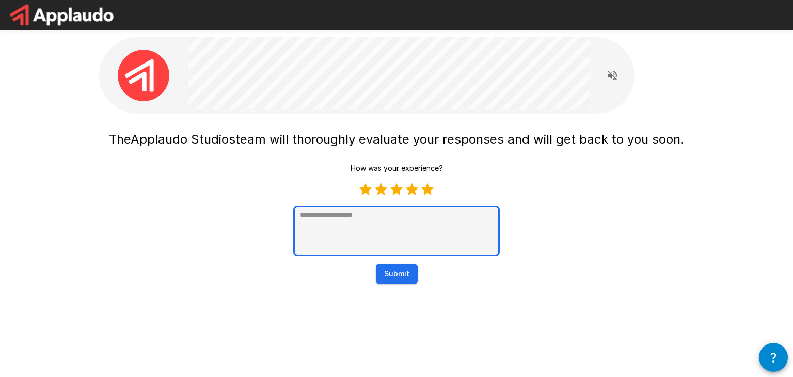
type textarea "*"
click at [417, 219] on textarea at bounding box center [396, 231] width 207 height 51
type textarea "*"
type textarea "**"
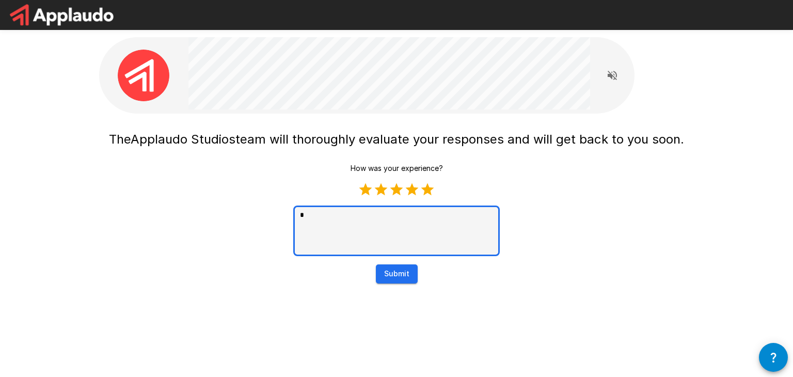
type textarea "*"
type textarea "***"
type textarea "*"
type textarea "****"
type textarea "*"
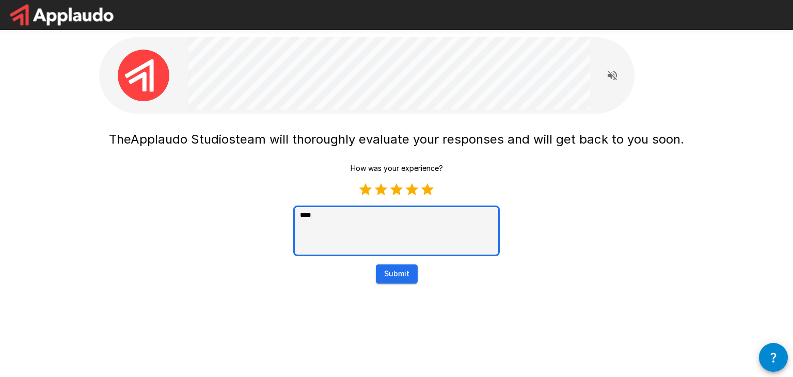
type textarea "*****"
type textarea "*"
type textarea "*****"
type textarea "*"
type textarea "*******"
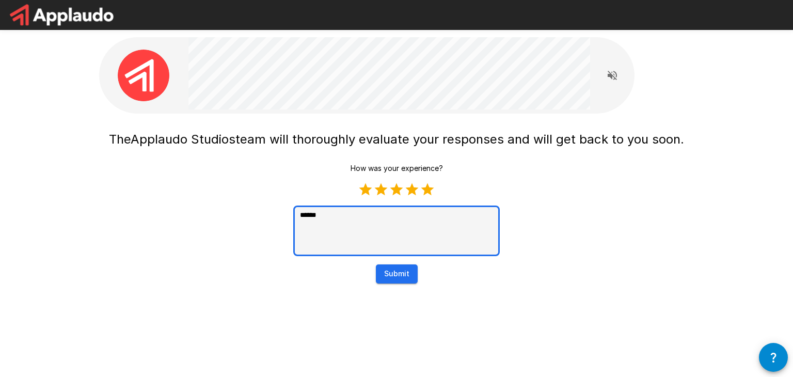
type textarea "*"
type textarea "********"
type textarea "*"
type textarea "*********"
type textarea "*"
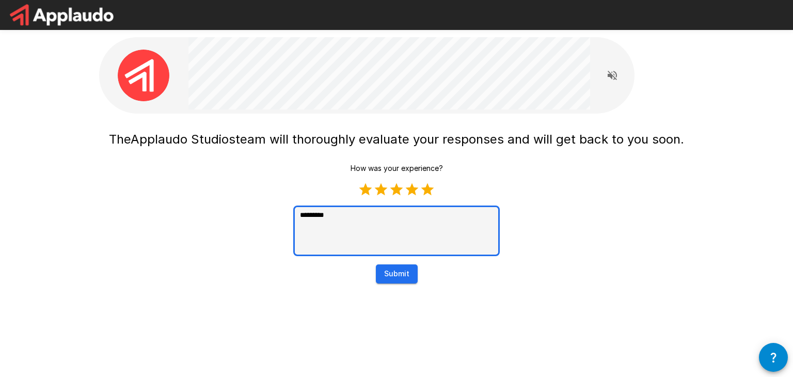
type textarea "*********"
type textarea "*"
type textarea "**********"
type textarea "*"
type textarea "**********"
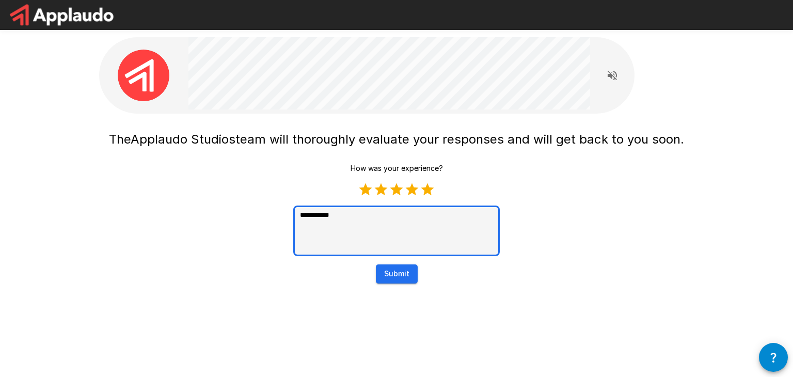
type textarea "*"
type textarea "**********"
type textarea "*"
type textarea "**********"
type textarea "*"
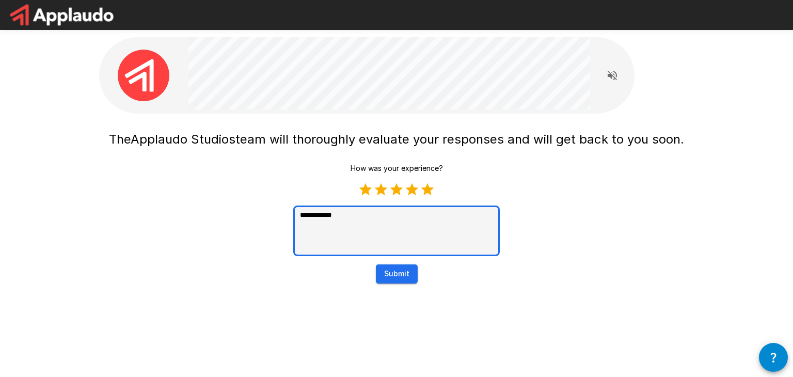
type textarea "**********"
type textarea "*"
type textarea "**********"
type textarea "*"
type textarea "**********"
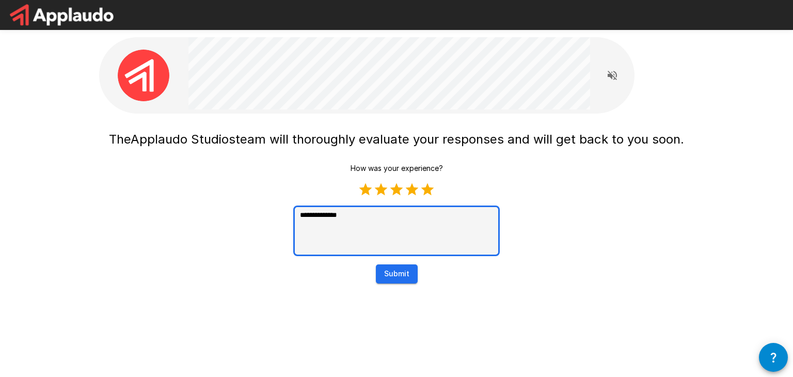
type textarea "*"
type textarea "**********"
type textarea "*"
type textarea "**********"
type textarea "*"
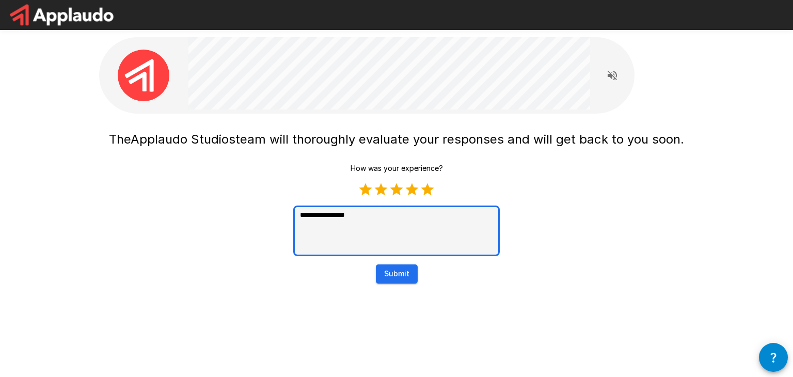
type textarea "**********"
type textarea "*"
type textarea "**********"
type textarea "*"
type textarea "**********"
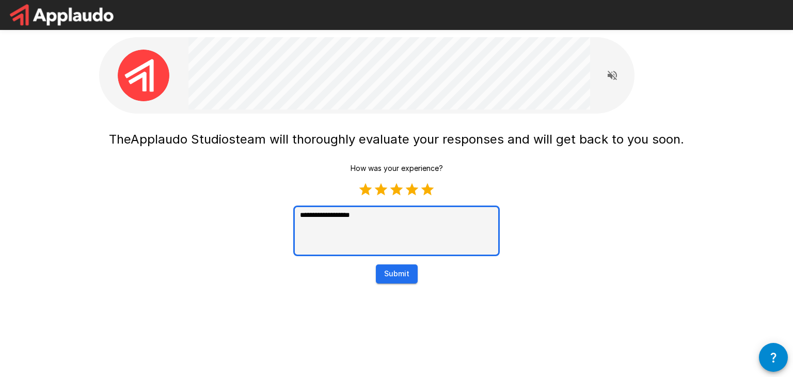
type textarea "*"
type textarea "**********"
type textarea "*"
type textarea "**********"
type textarea "*"
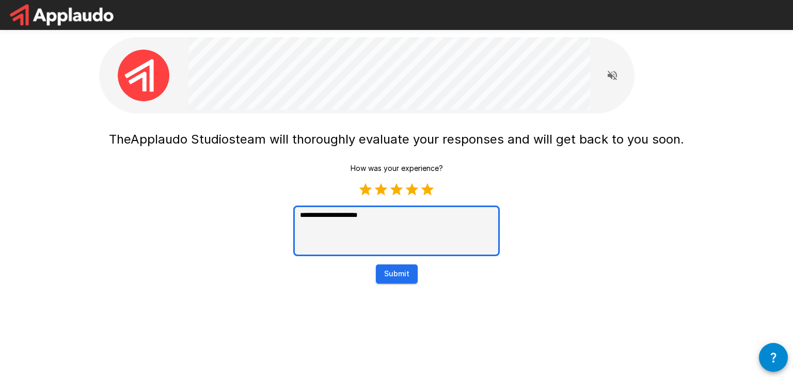
type textarea "**********"
type textarea "*"
type textarea "**********"
type textarea "*"
type textarea "**********"
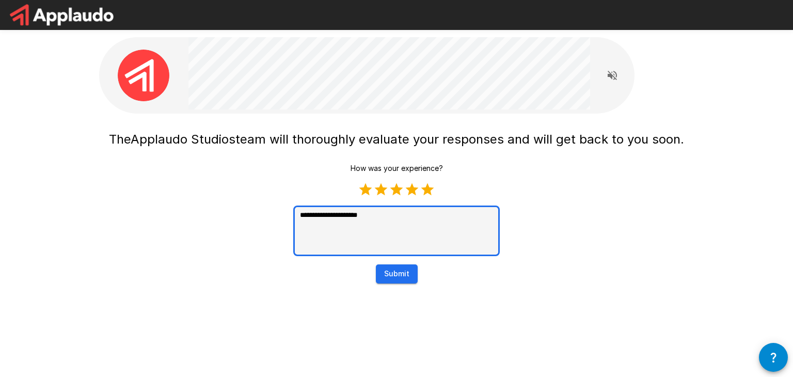
type textarea "*"
type textarea "**********"
type textarea "*"
type textarea "**********"
type textarea "*"
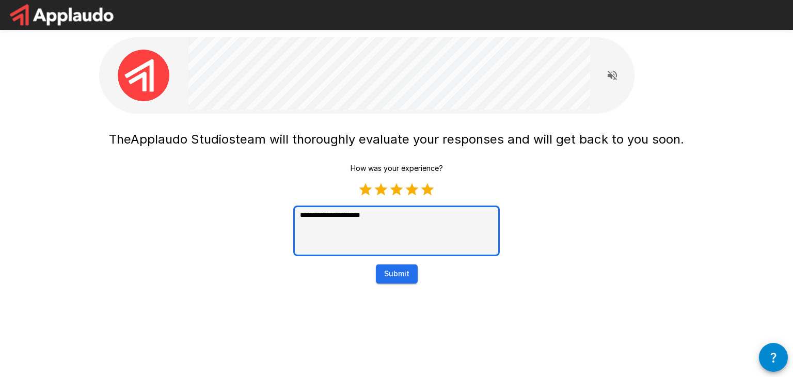
type textarea "**********"
type textarea "*"
type textarea "**********"
type textarea "*"
type textarea "**********"
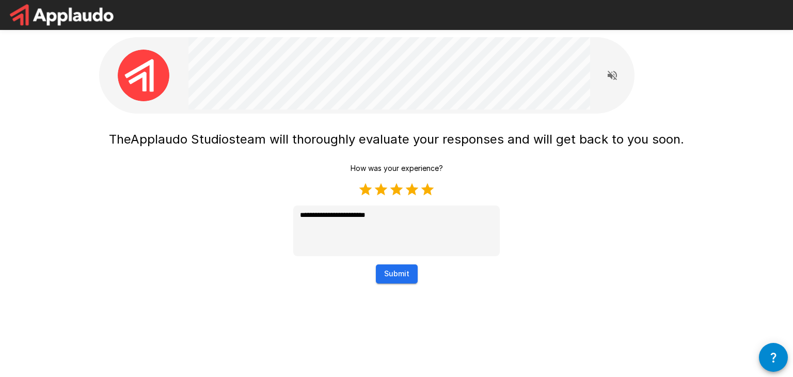
type textarea "*"
click at [391, 277] on button "Submit" at bounding box center [397, 273] width 42 height 19
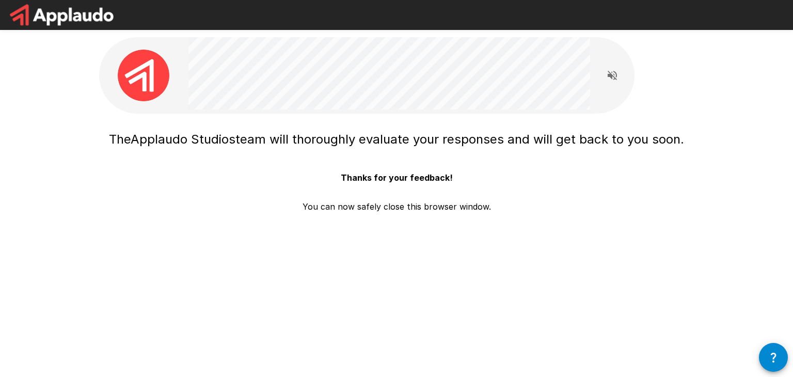
click at [585, 187] on div "The Applaudo Studios team will thoroughly evaluate your responses and will get …" at bounding box center [396, 169] width 575 height 87
